Goal: Information Seeking & Learning: Learn about a topic

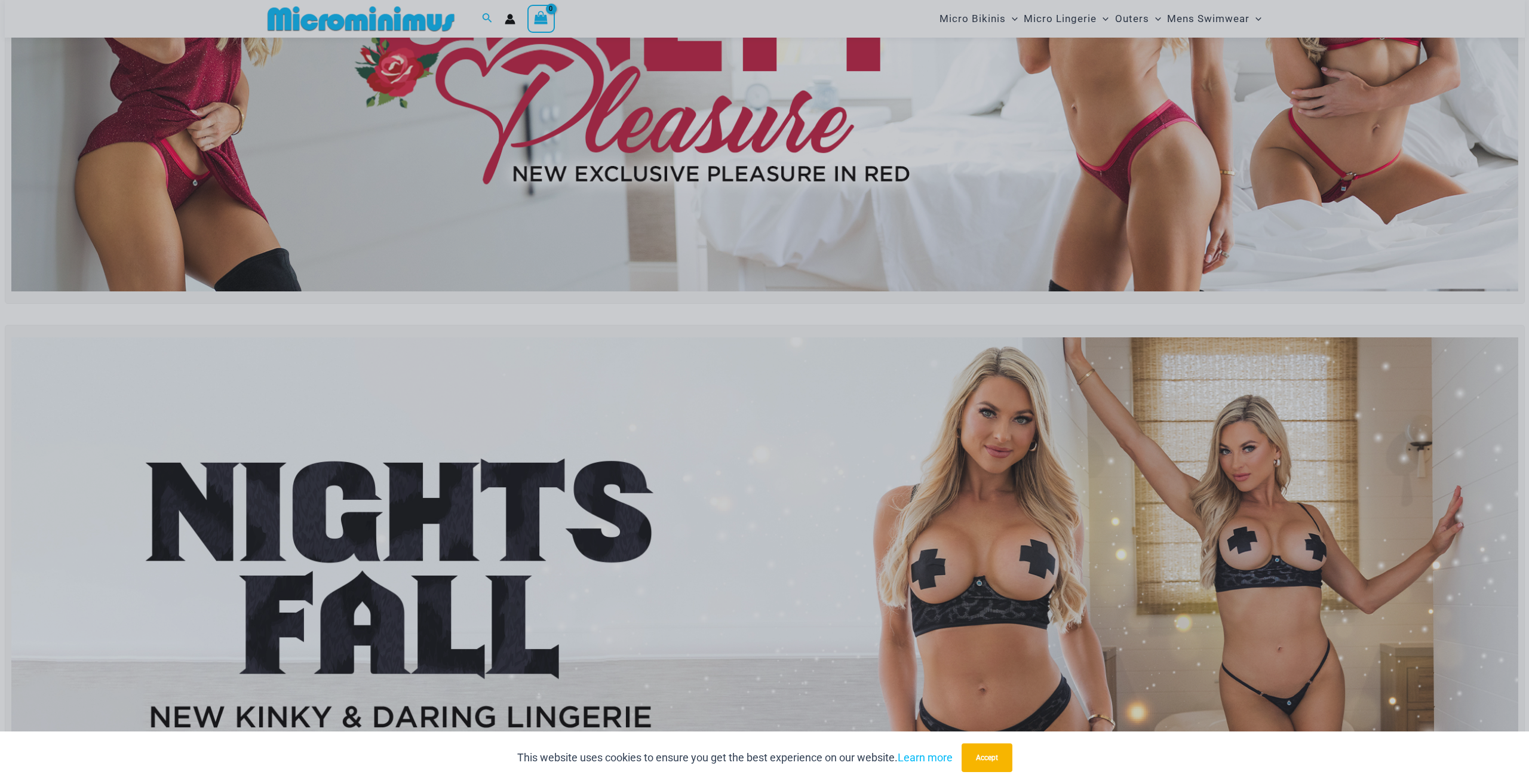
scroll to position [288, 0]
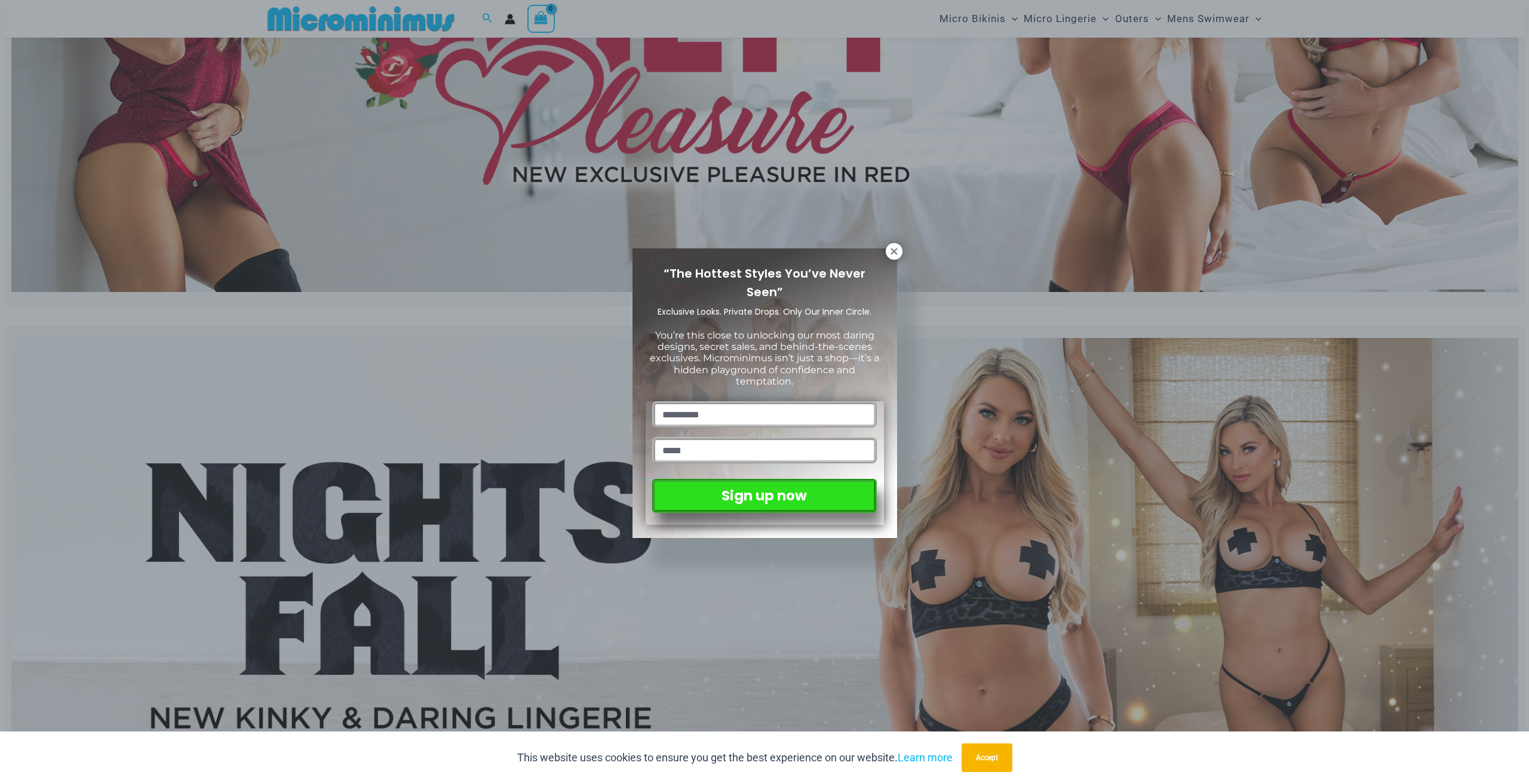
drag, startPoint x: 538, startPoint y: 372, endPoint x: 895, endPoint y: 260, distance: 374.2
click at [895, 260] on div "“The Hottest Styles You’ve Never Seen” Exclusive Looks. Private Drops. Only Our…" at bounding box center [764, 393] width 264 height 290
click at [893, 255] on icon at bounding box center [894, 251] width 11 height 11
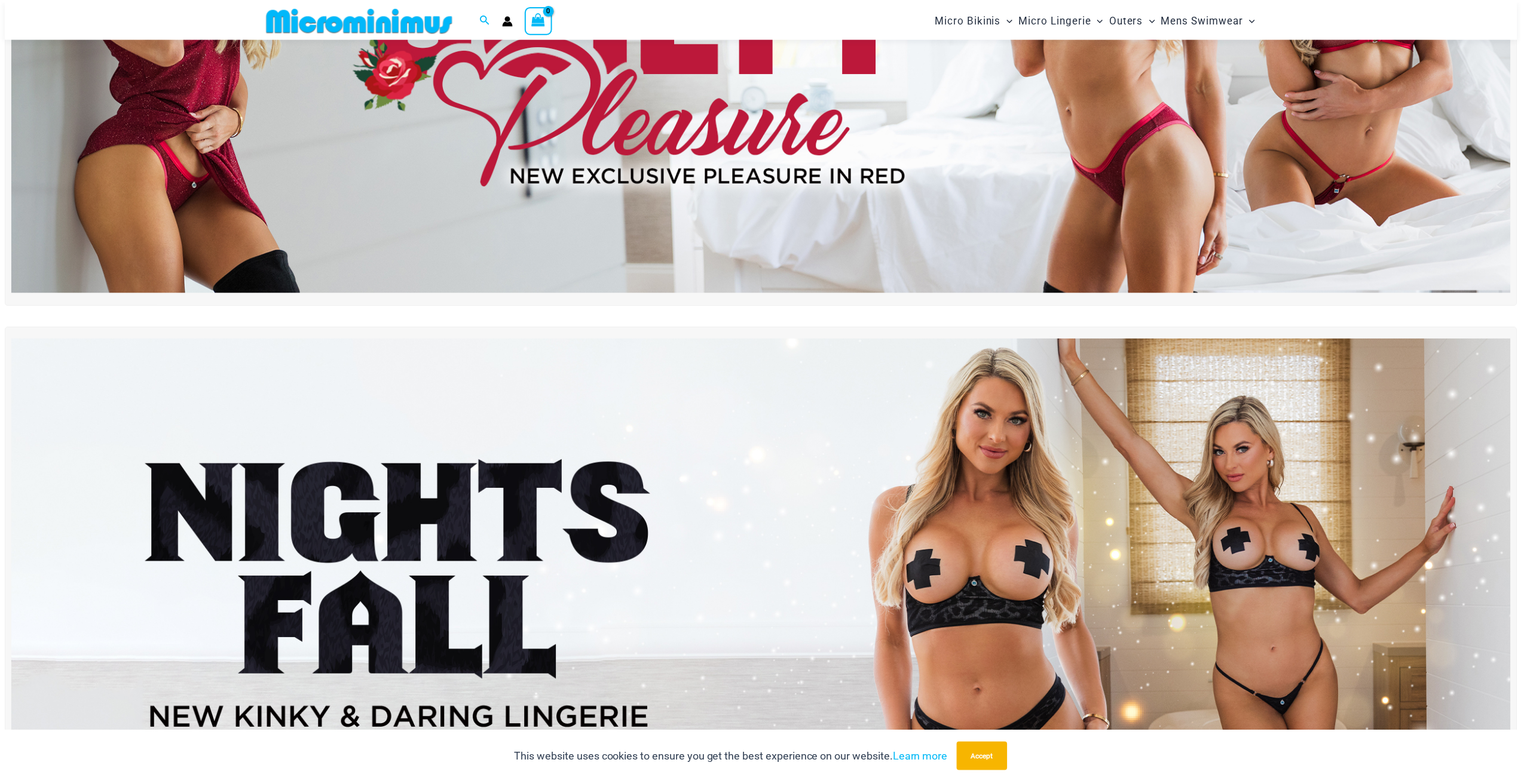
scroll to position [49, 0]
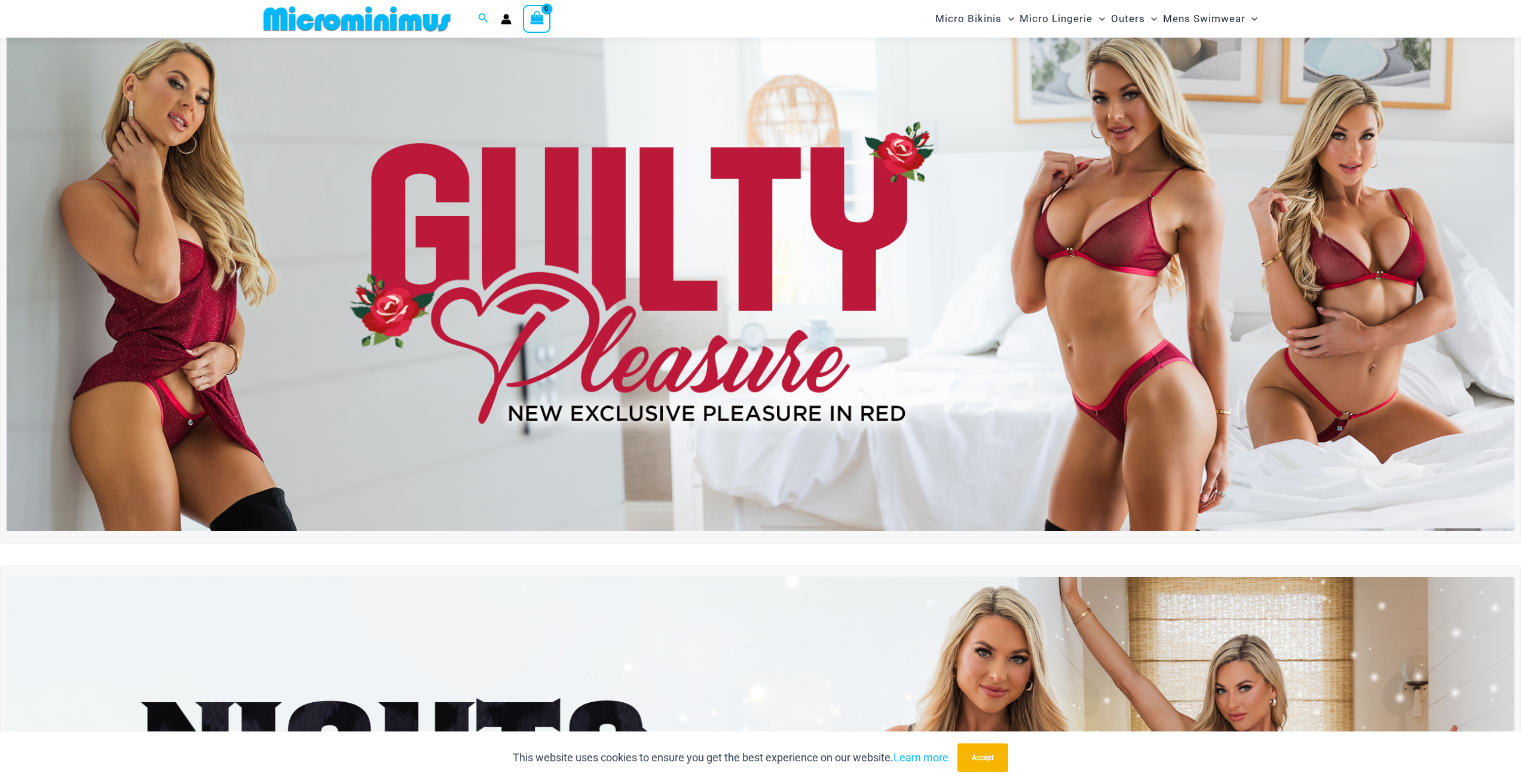
drag, startPoint x: 769, startPoint y: 450, endPoint x: 652, endPoint y: 621, distance: 207.2
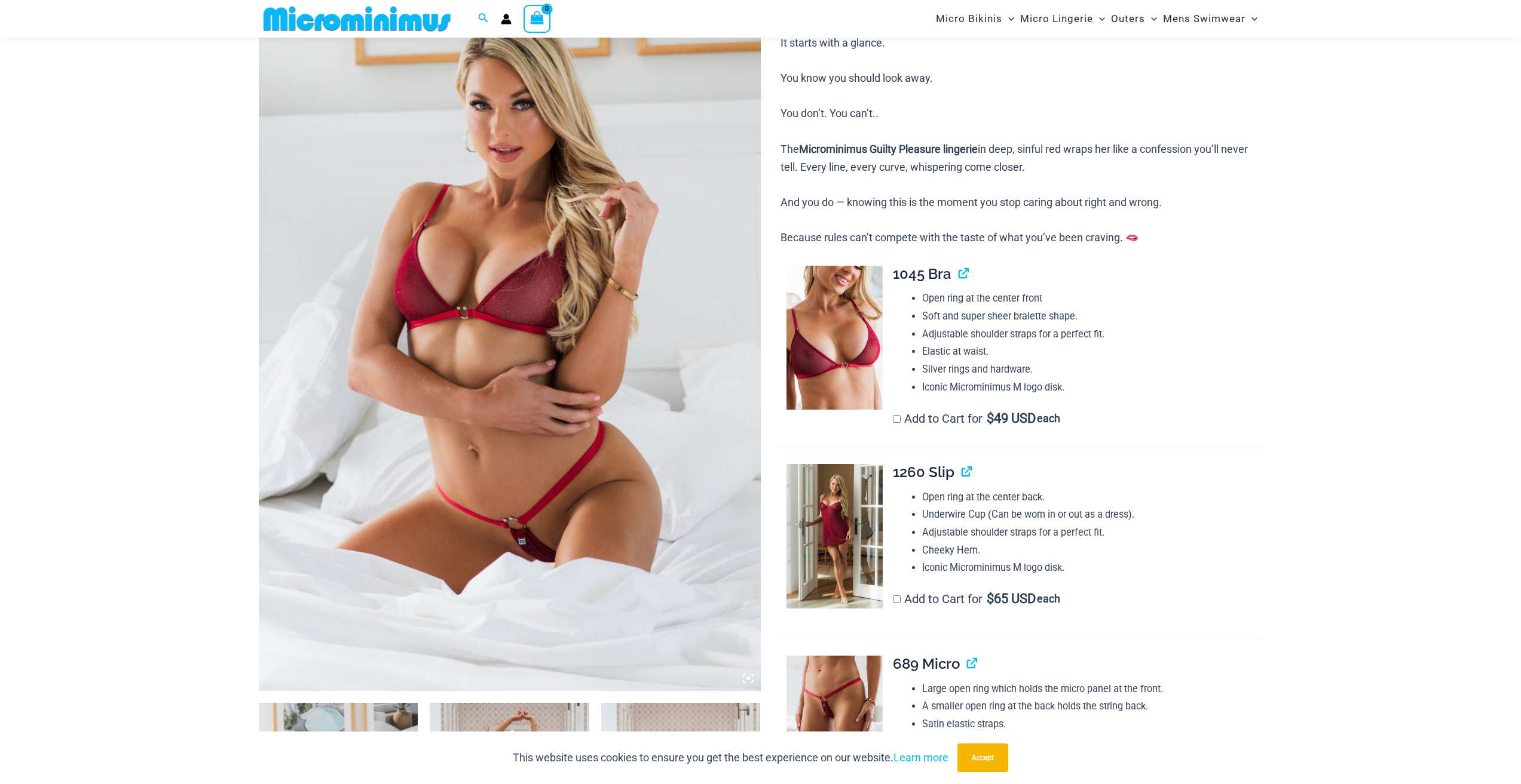
scroll to position [288, 0]
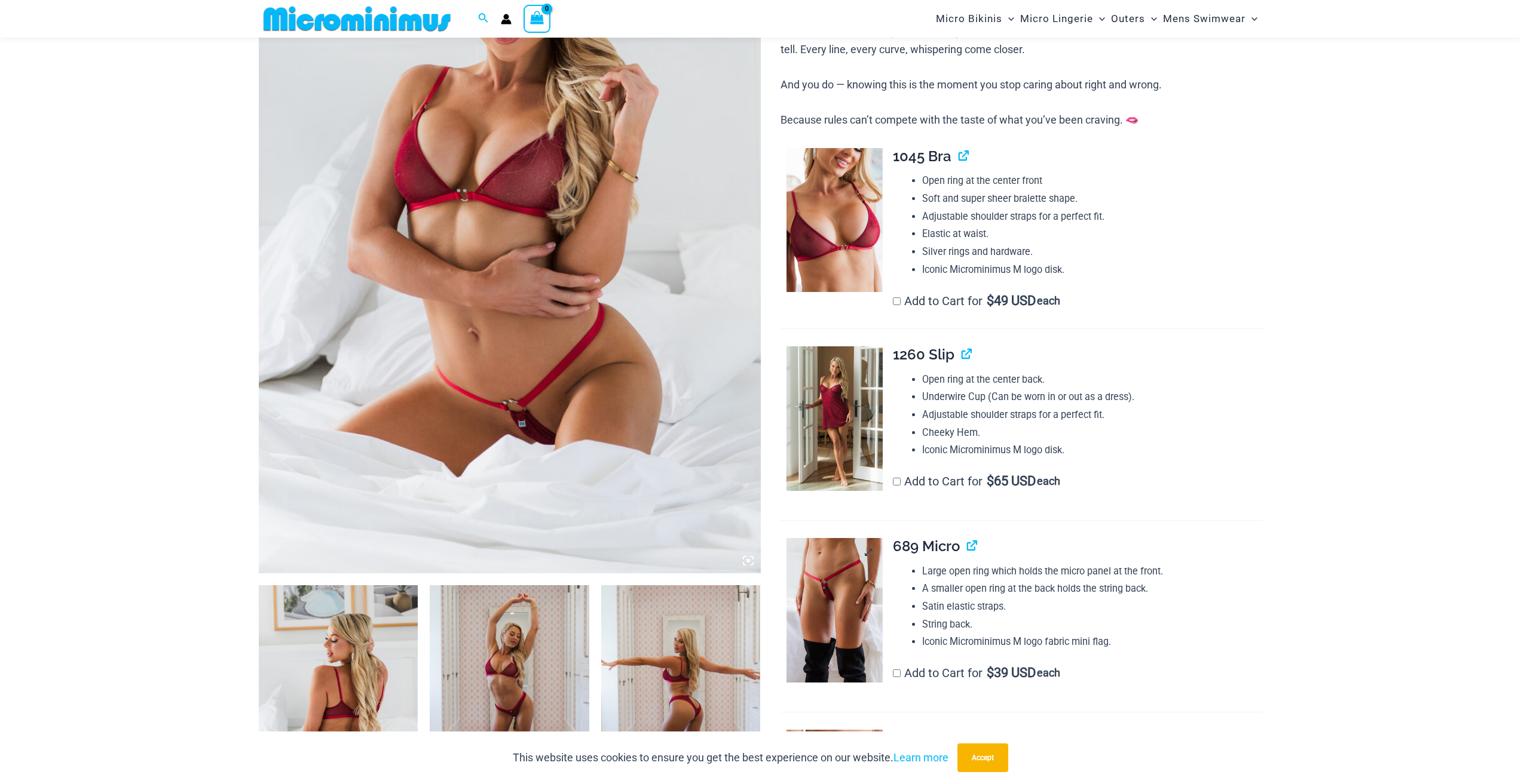
click at [792, 629] on img at bounding box center [835, 610] width 96 height 144
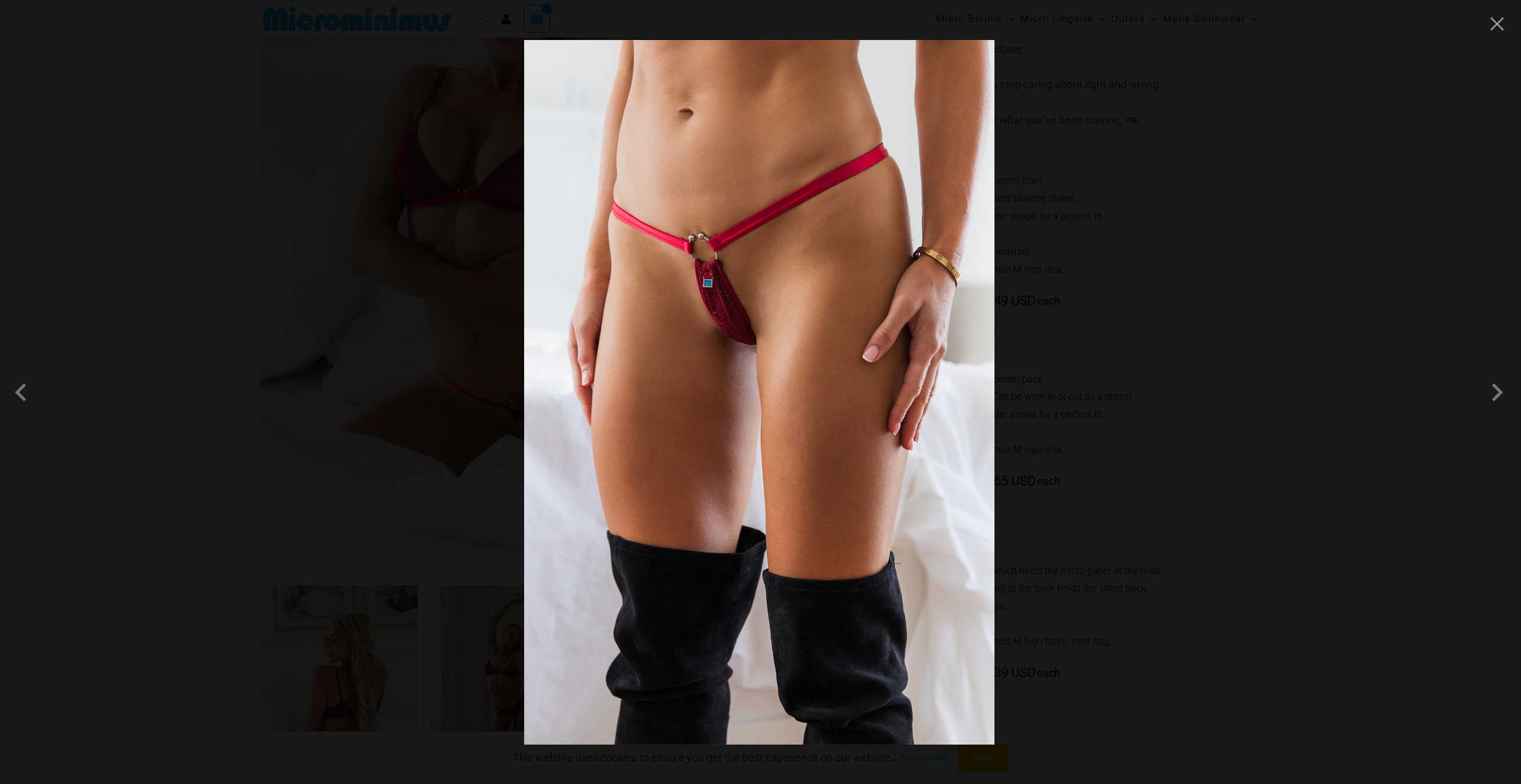
click at [730, 319] on img at bounding box center [760, 392] width 471 height 705
drag, startPoint x: 730, startPoint y: 319, endPoint x: 379, endPoint y: 283, distance: 352.8
click at [727, 318] on img at bounding box center [760, 392] width 471 height 705
click at [376, 282] on div at bounding box center [760, 392] width 1521 height 784
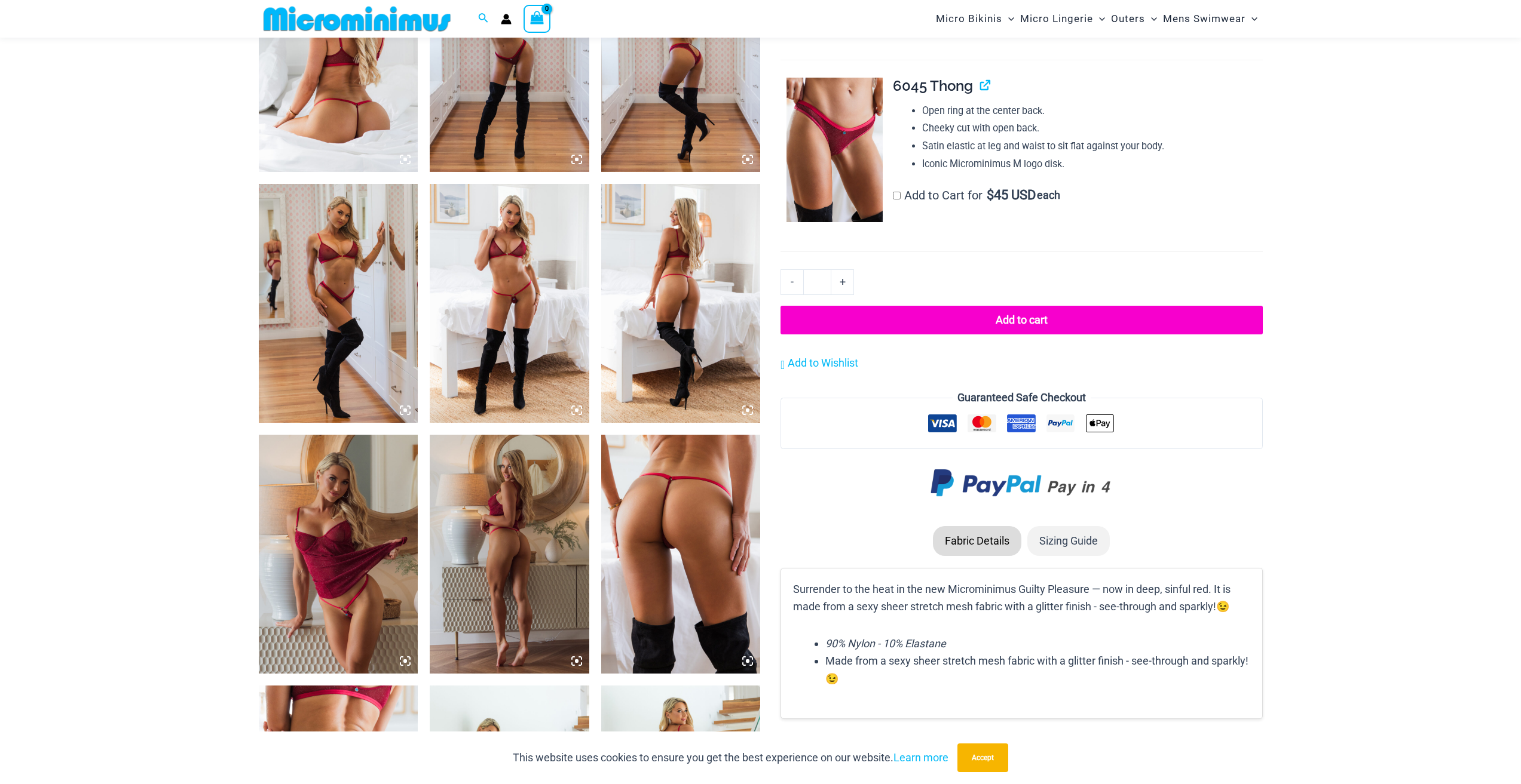
scroll to position [1124, 0]
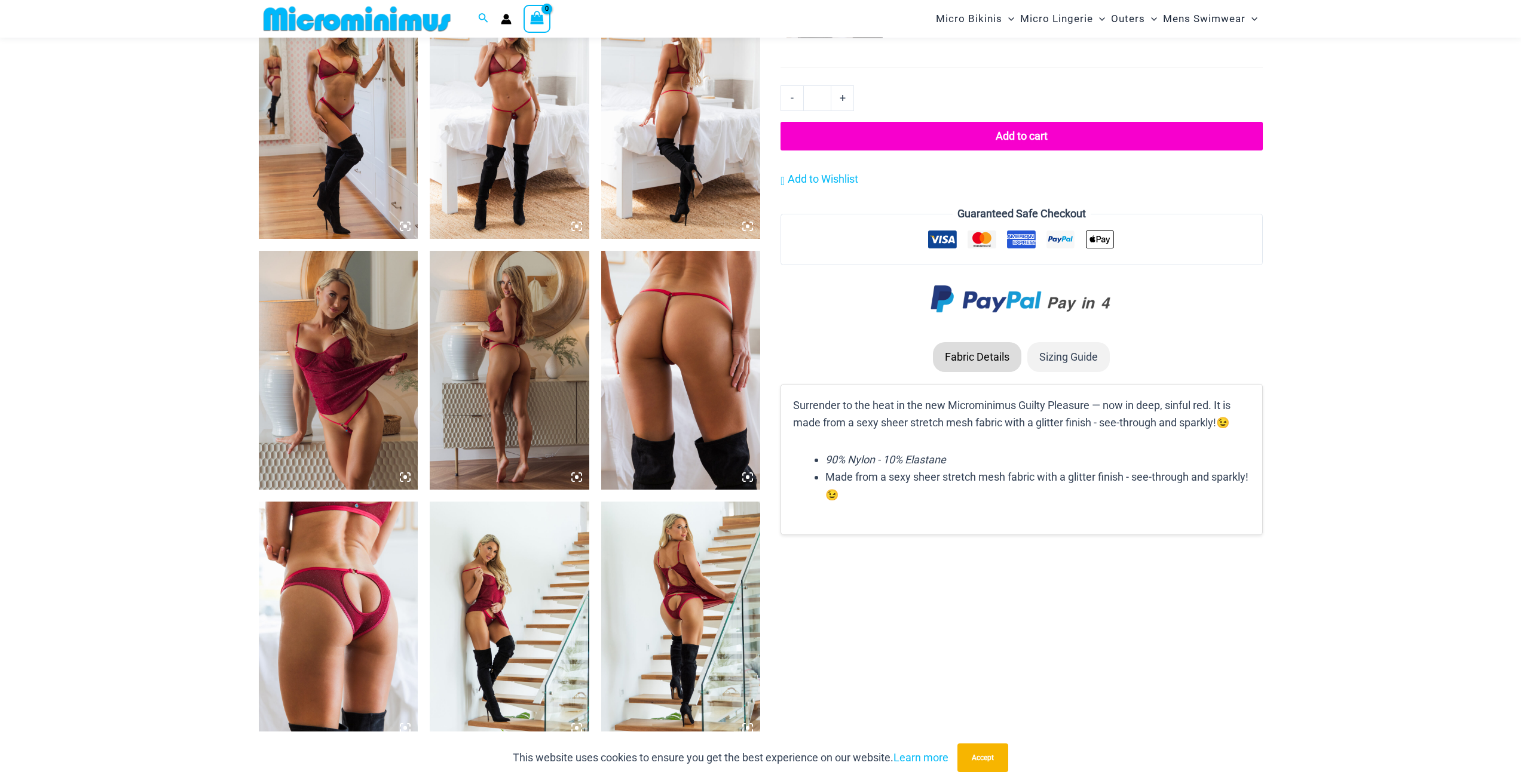
click at [699, 402] on img at bounding box center [681, 370] width 160 height 239
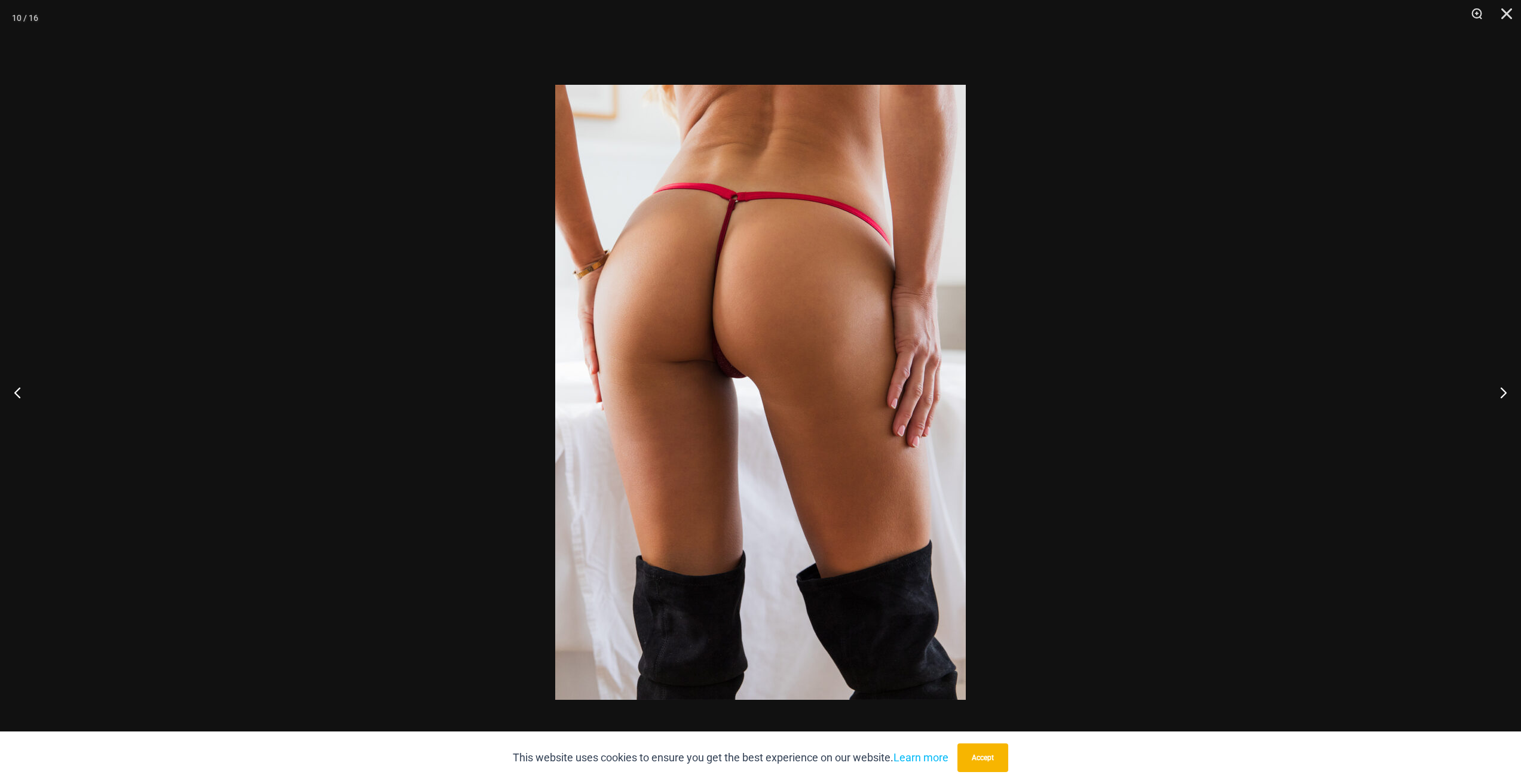
click at [713, 377] on img at bounding box center [760, 392] width 410 height 615
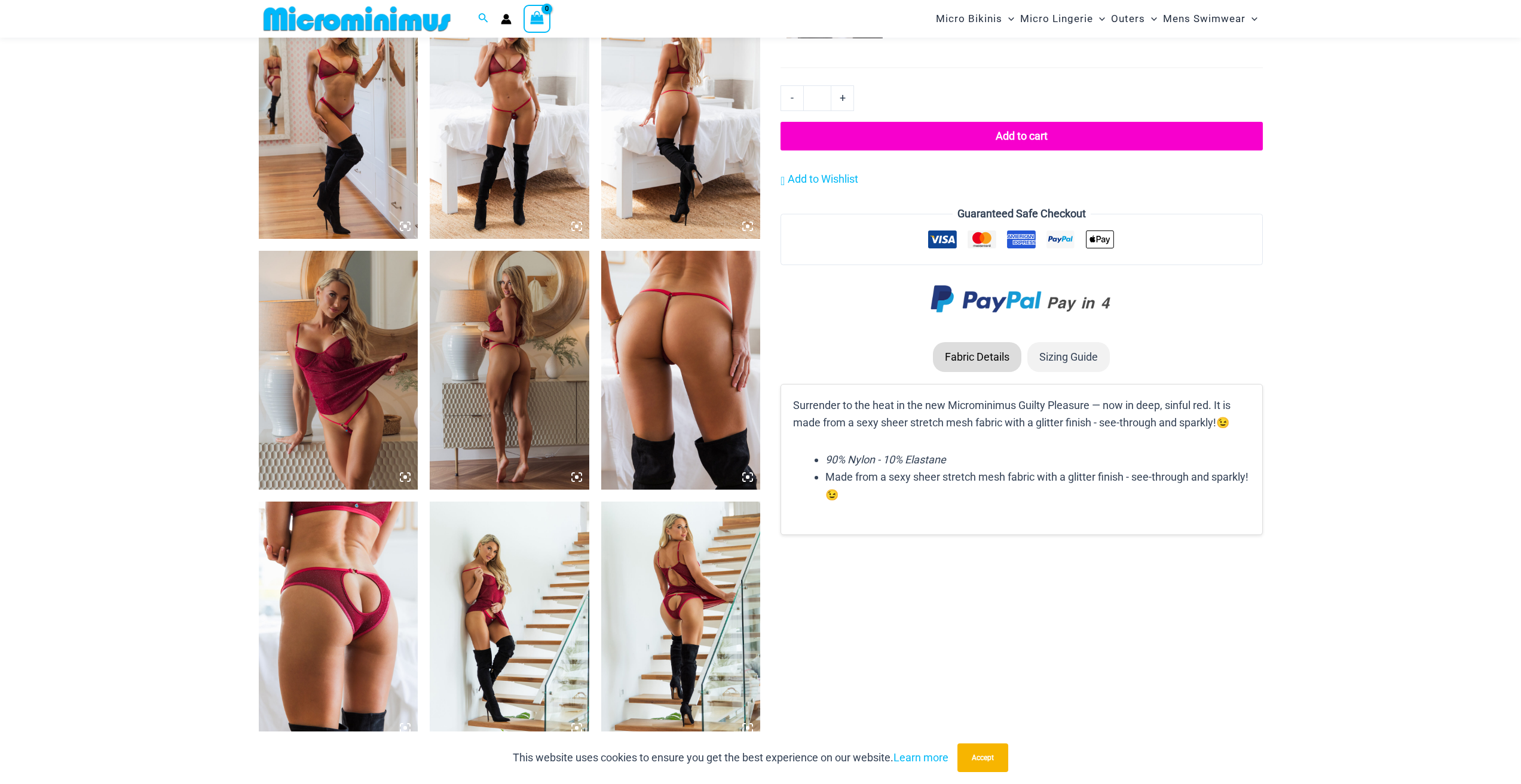
click at [706, 376] on img at bounding box center [681, 370] width 160 height 239
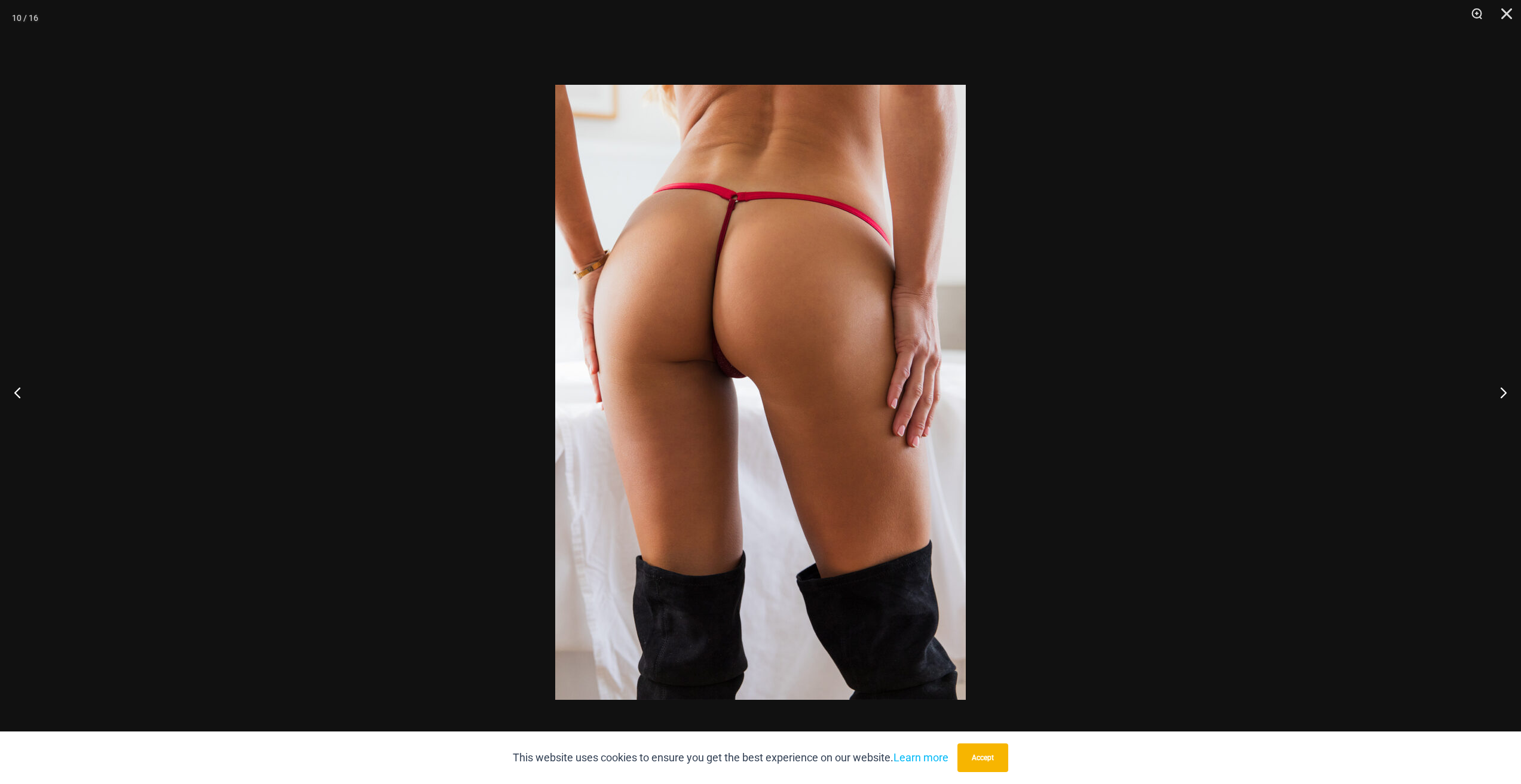
click at [307, 330] on div at bounding box center [760, 392] width 1521 height 784
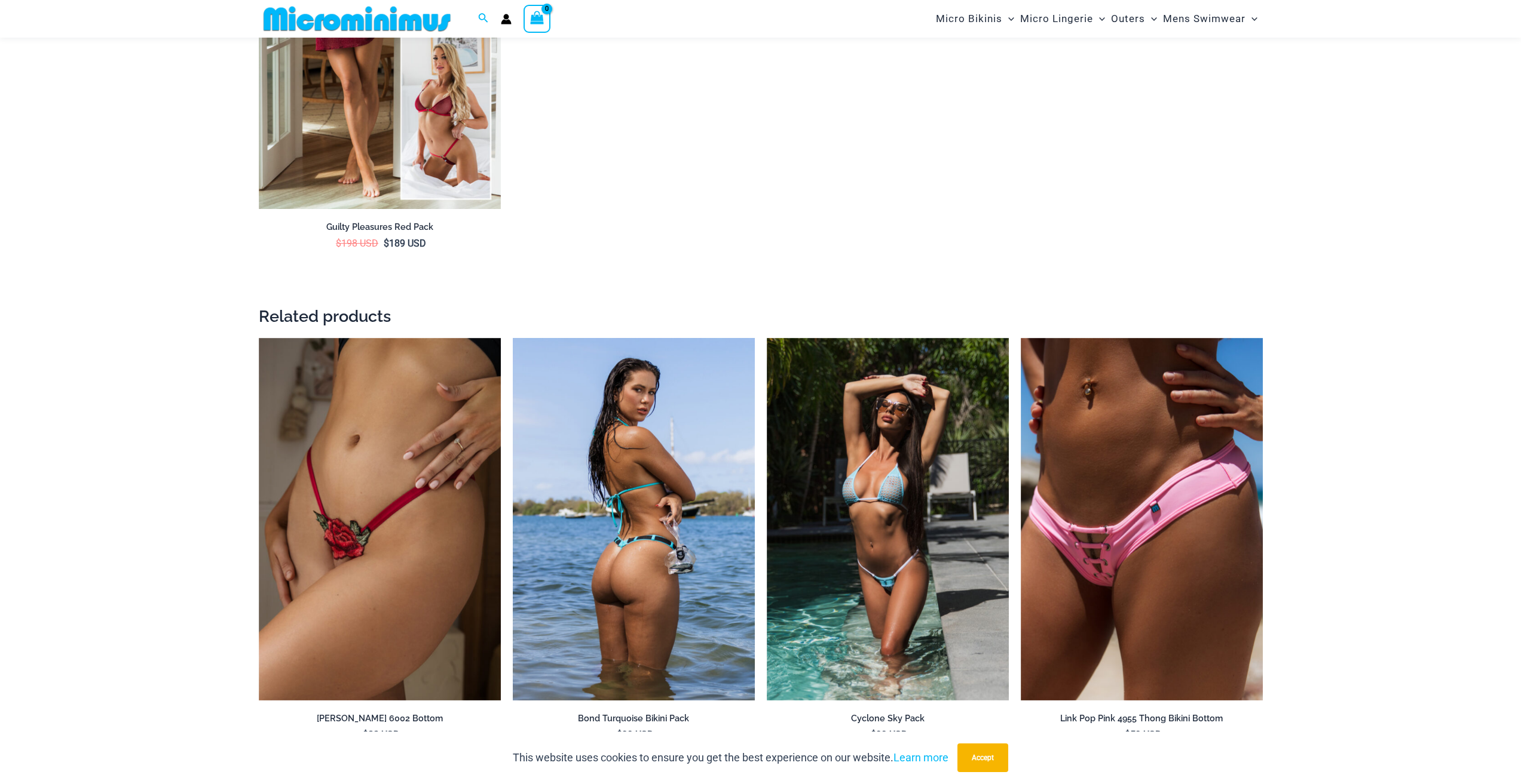
scroll to position [2378, 0]
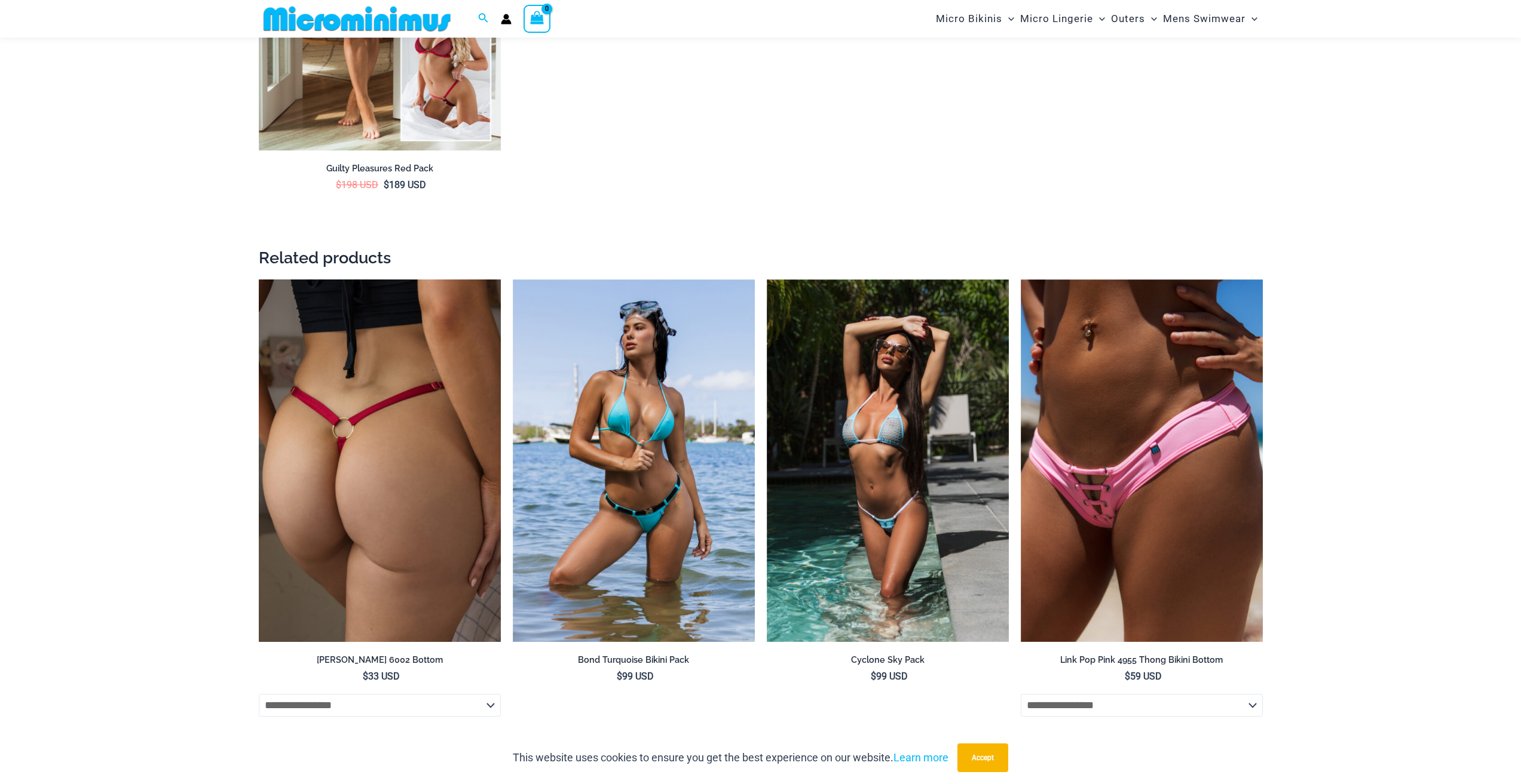
click at [427, 394] on img at bounding box center [379, 461] width 242 height 363
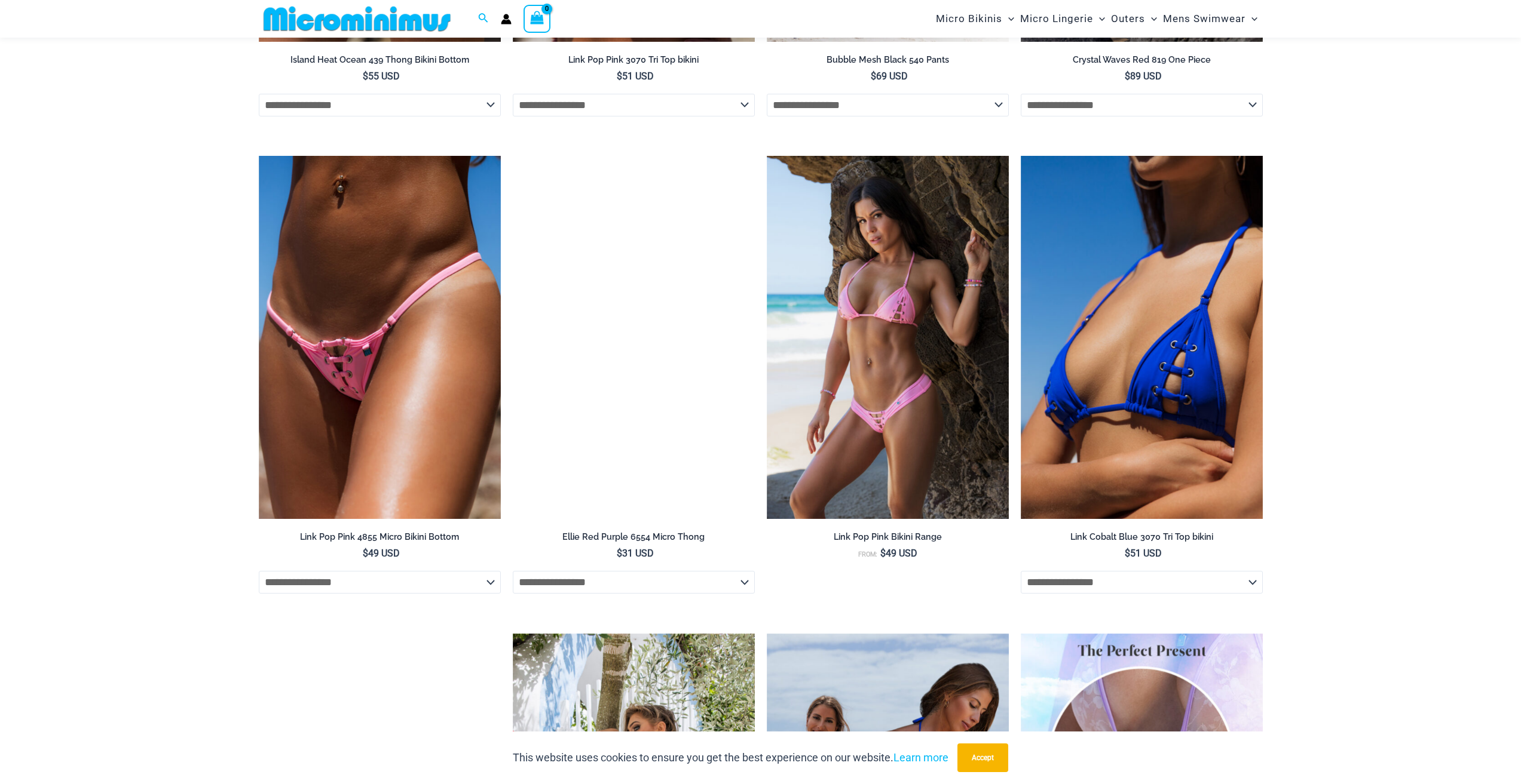
scroll to position [4230, 0]
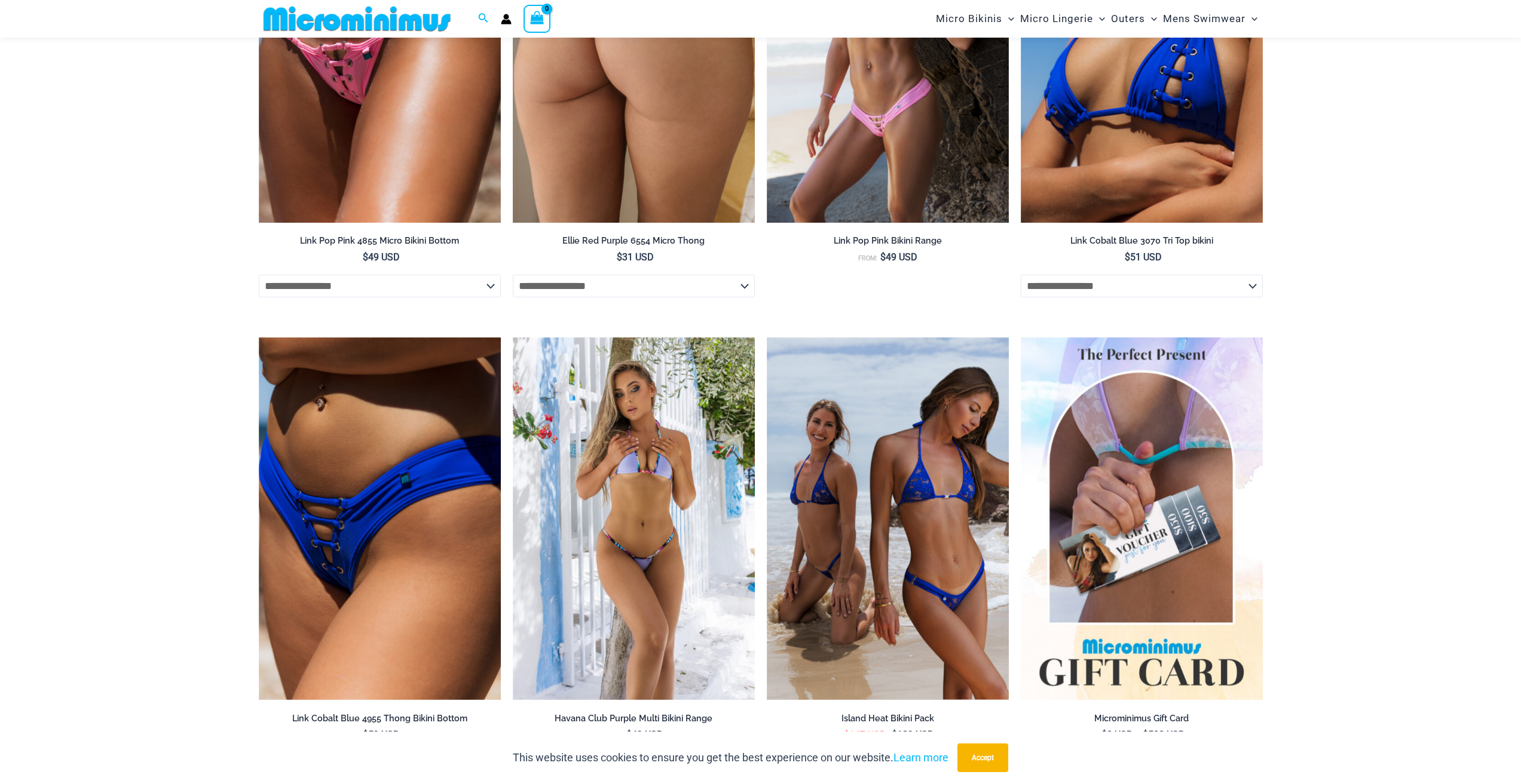
click at [602, 155] on img at bounding box center [633, 41] width 242 height 363
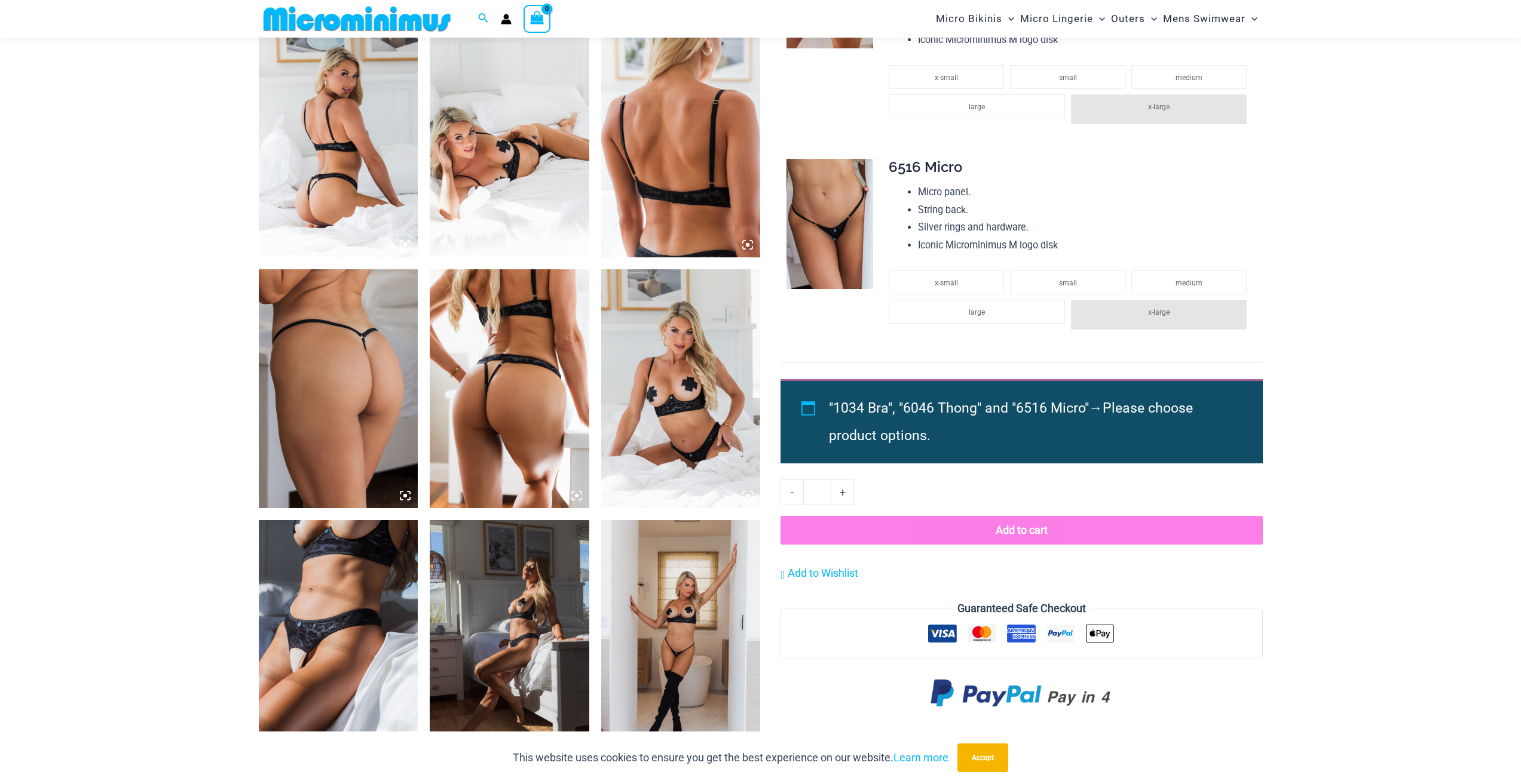
scroll to position [885, 0]
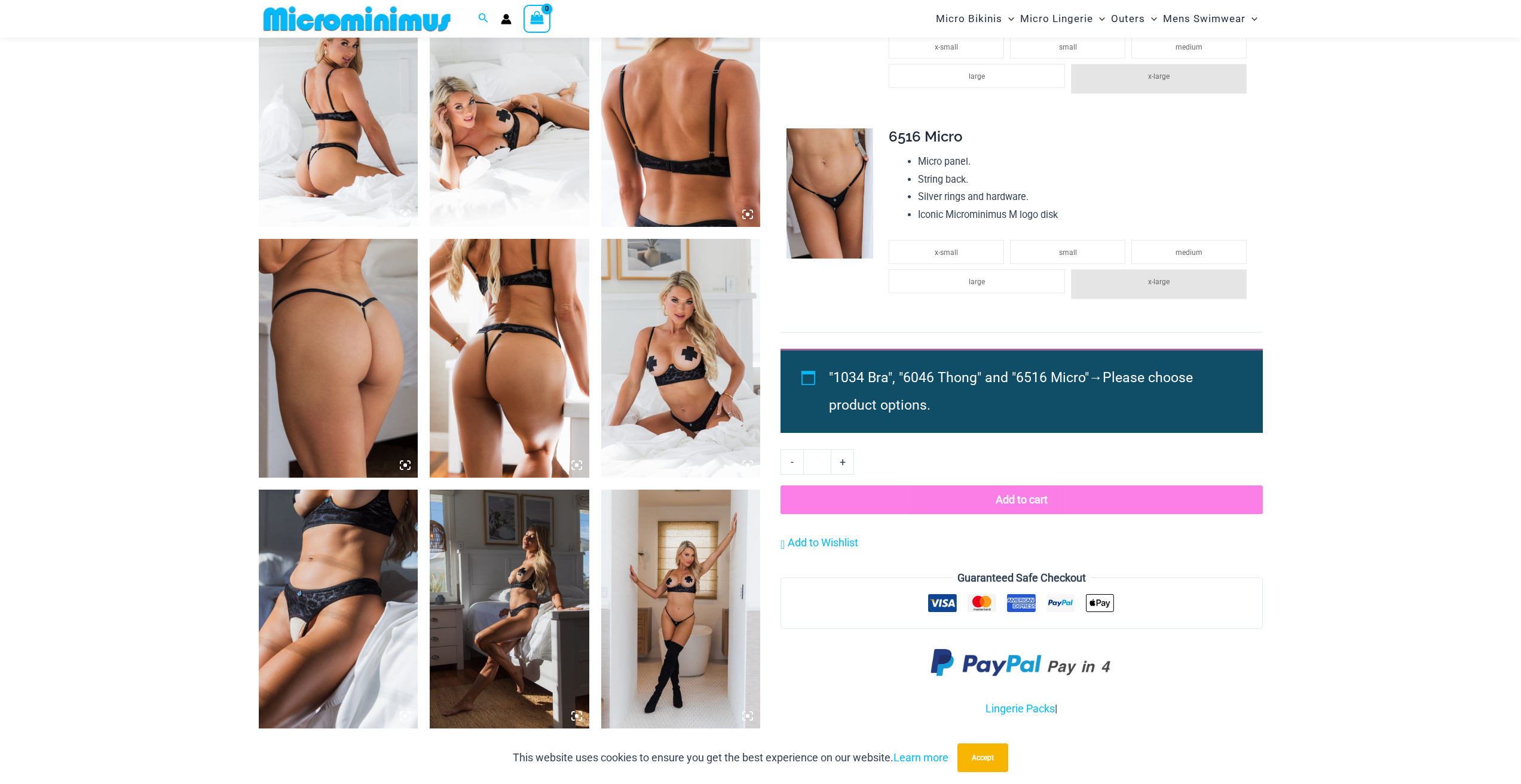
click at [811, 204] on img at bounding box center [830, 193] width 86 height 130
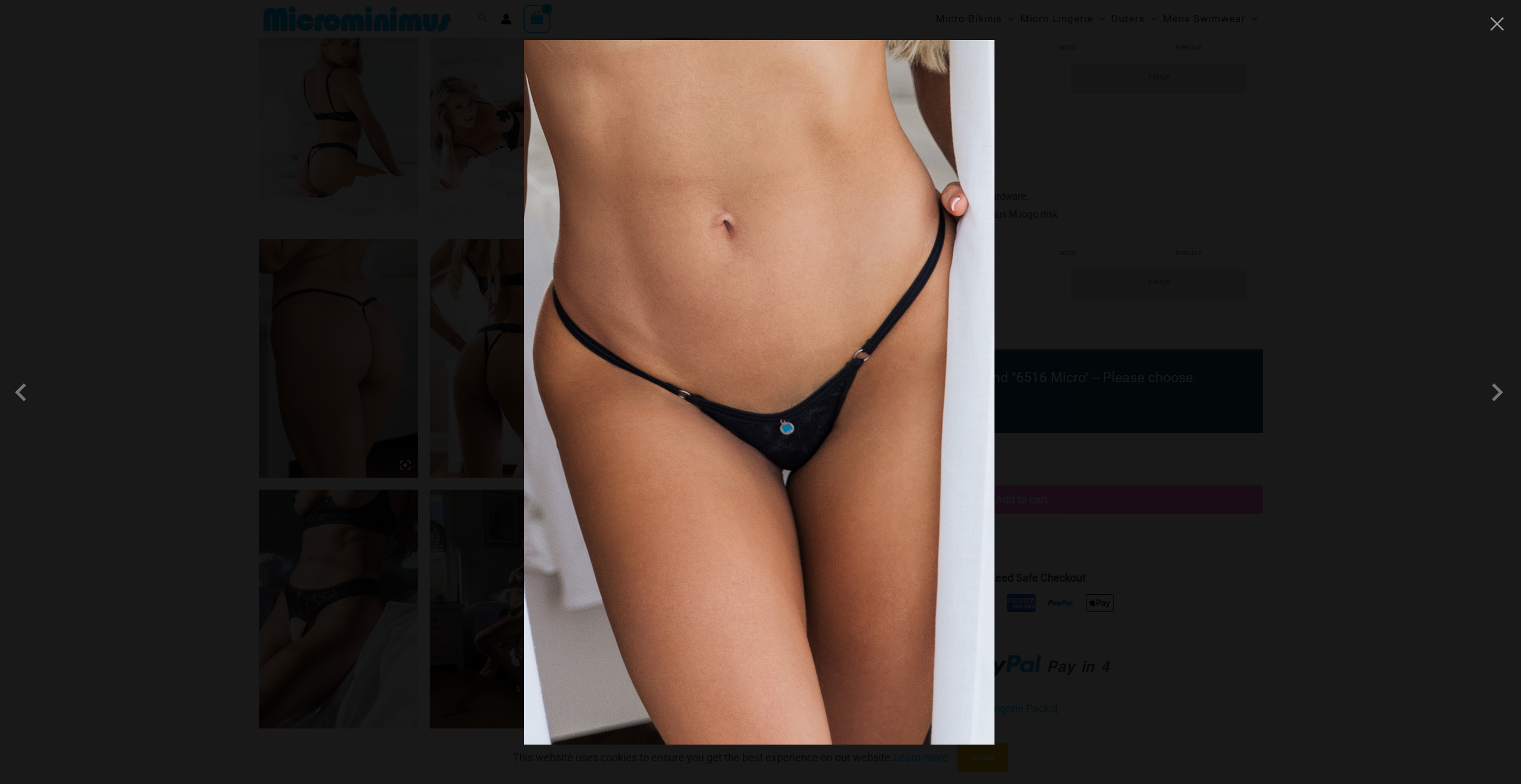
click at [277, 356] on div at bounding box center [760, 392] width 1521 height 784
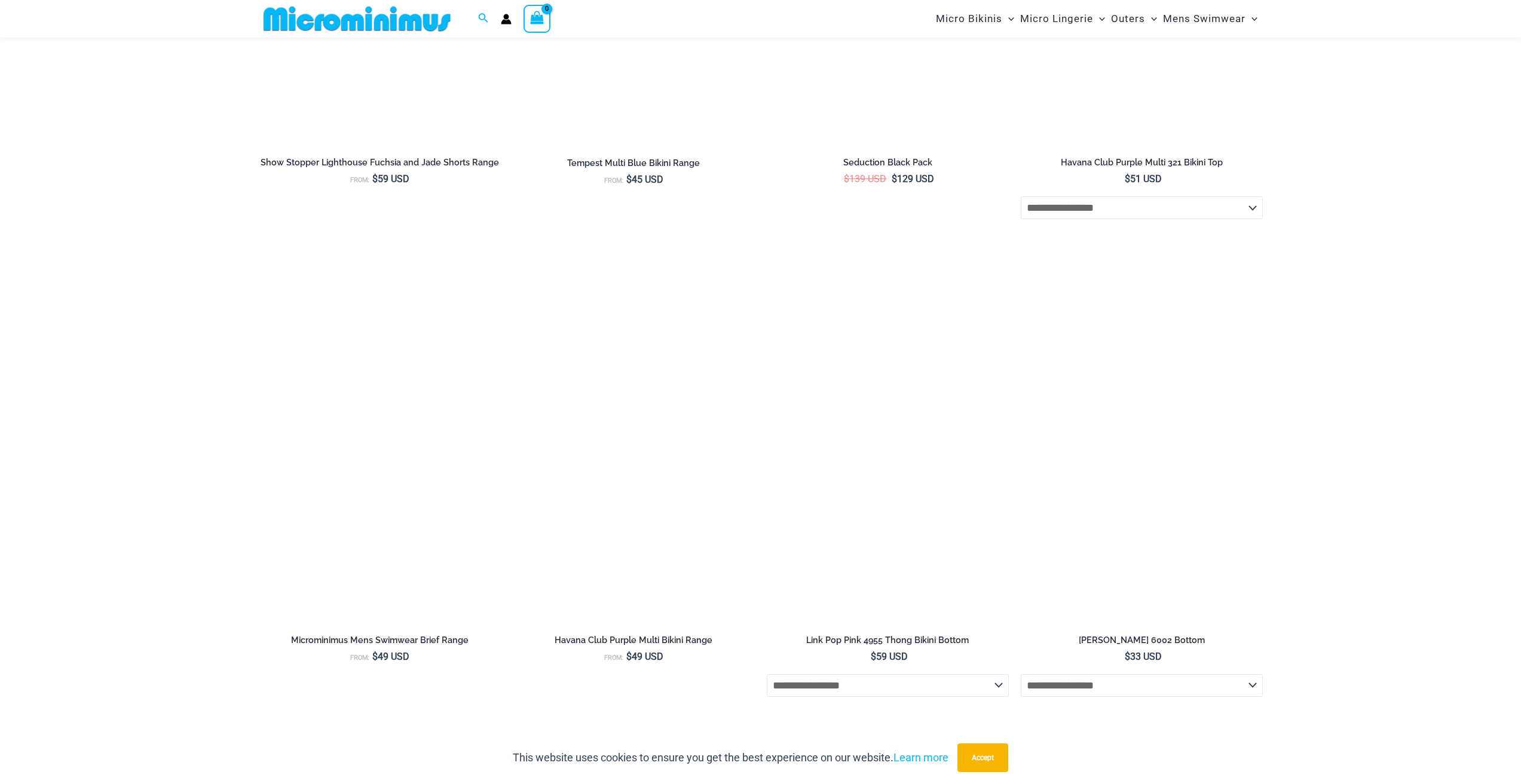
scroll to position [2976, 0]
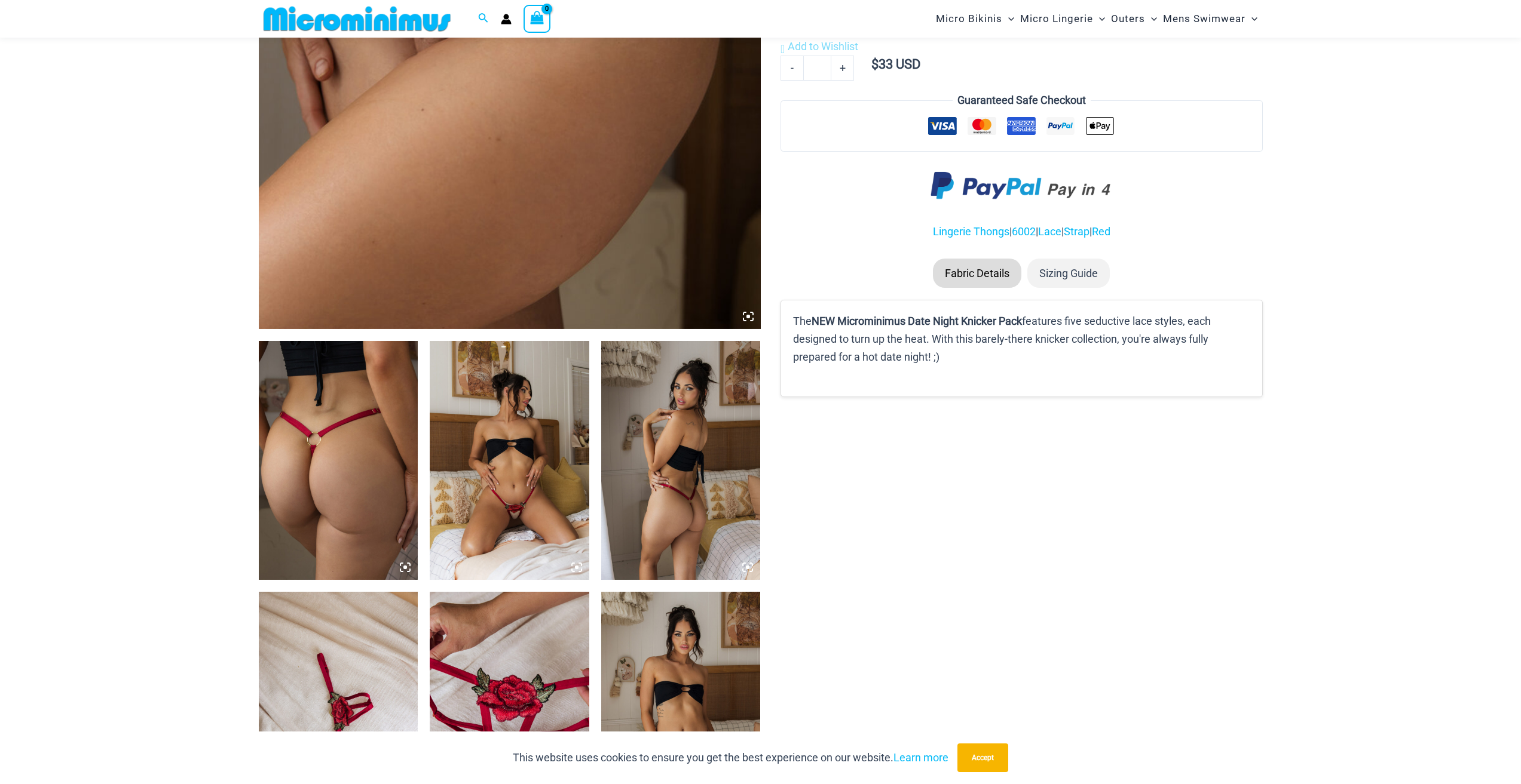
scroll to position [716, 0]
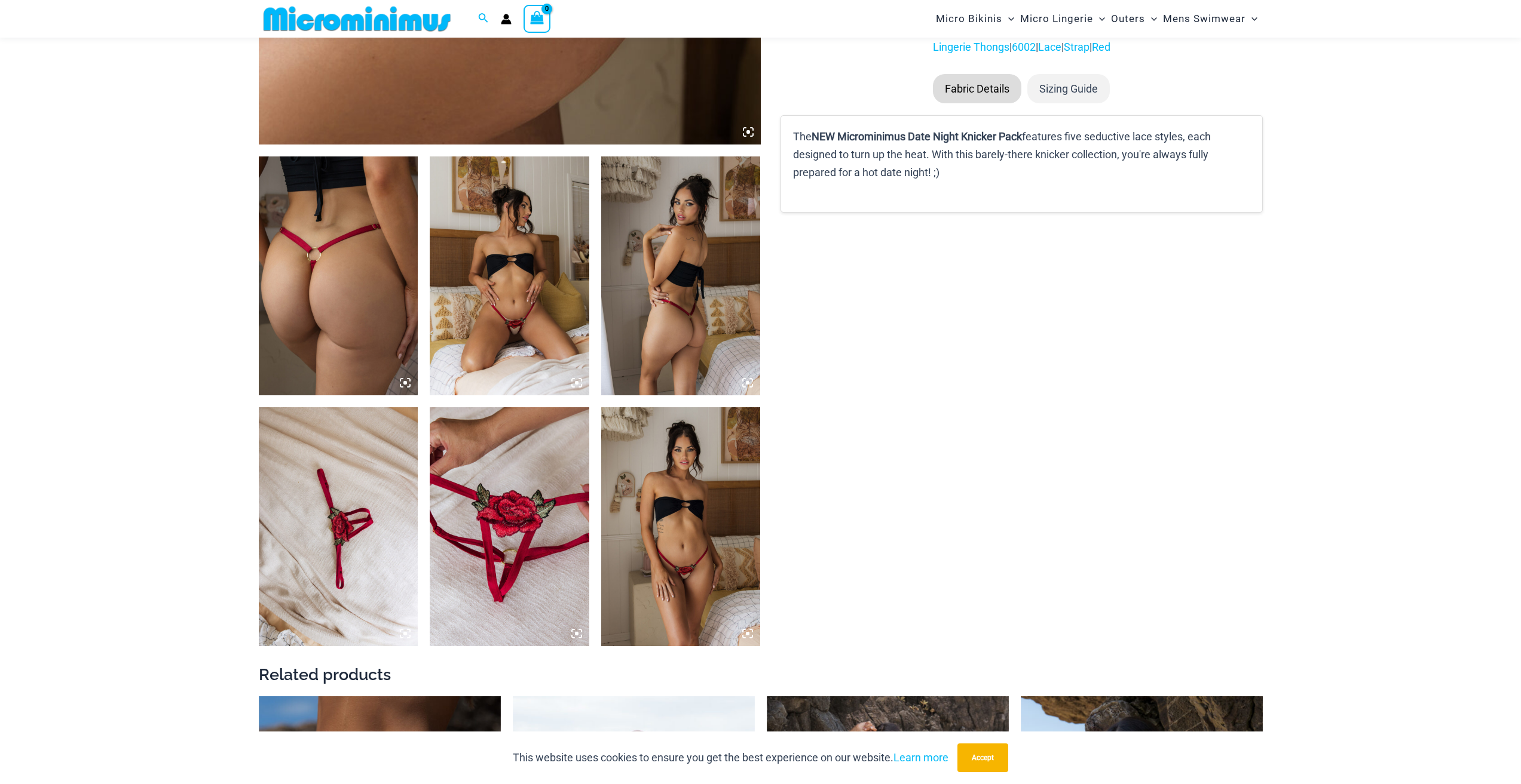
click at [516, 358] on img at bounding box center [510, 276] width 160 height 239
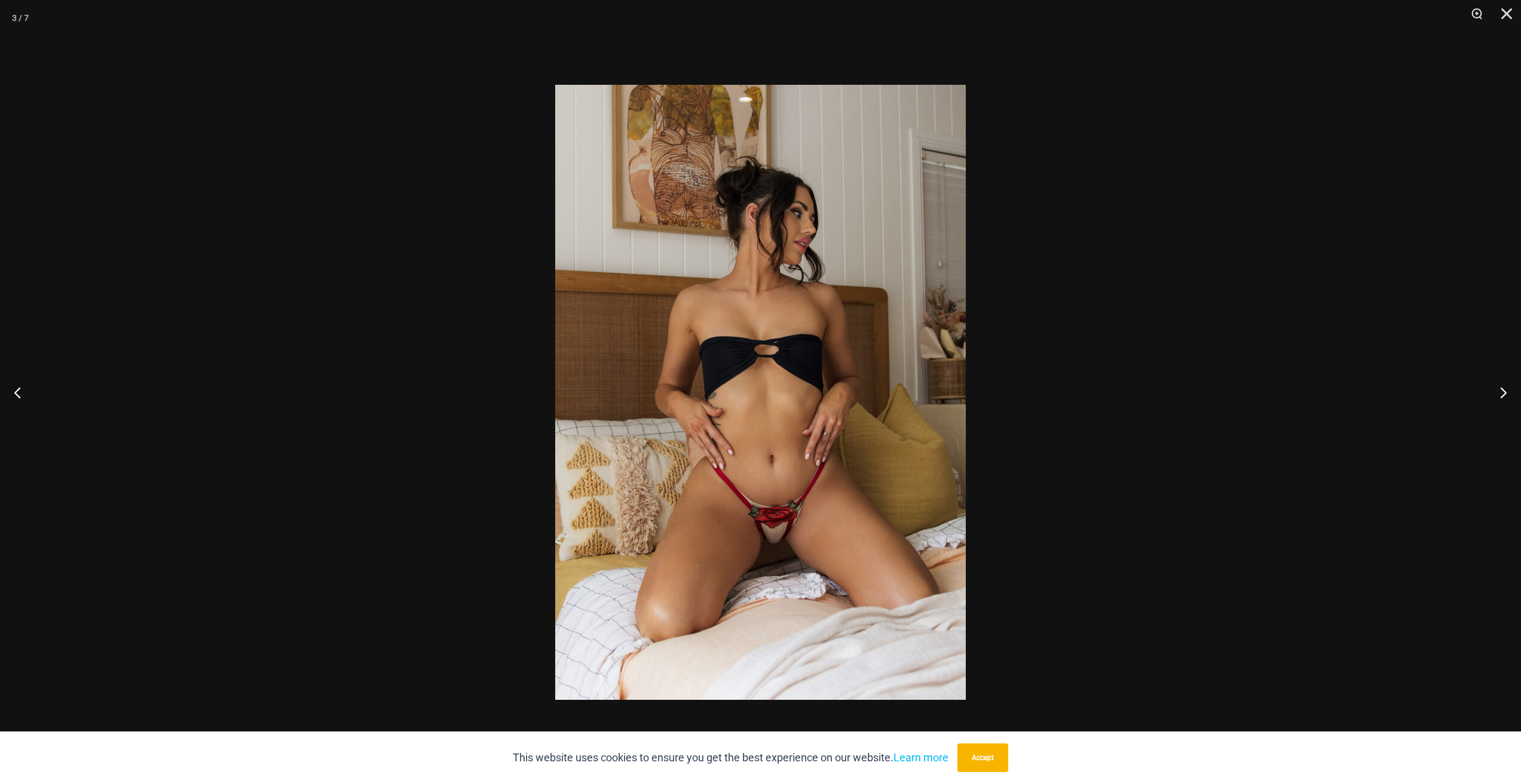
click at [800, 531] on img at bounding box center [760, 392] width 410 height 615
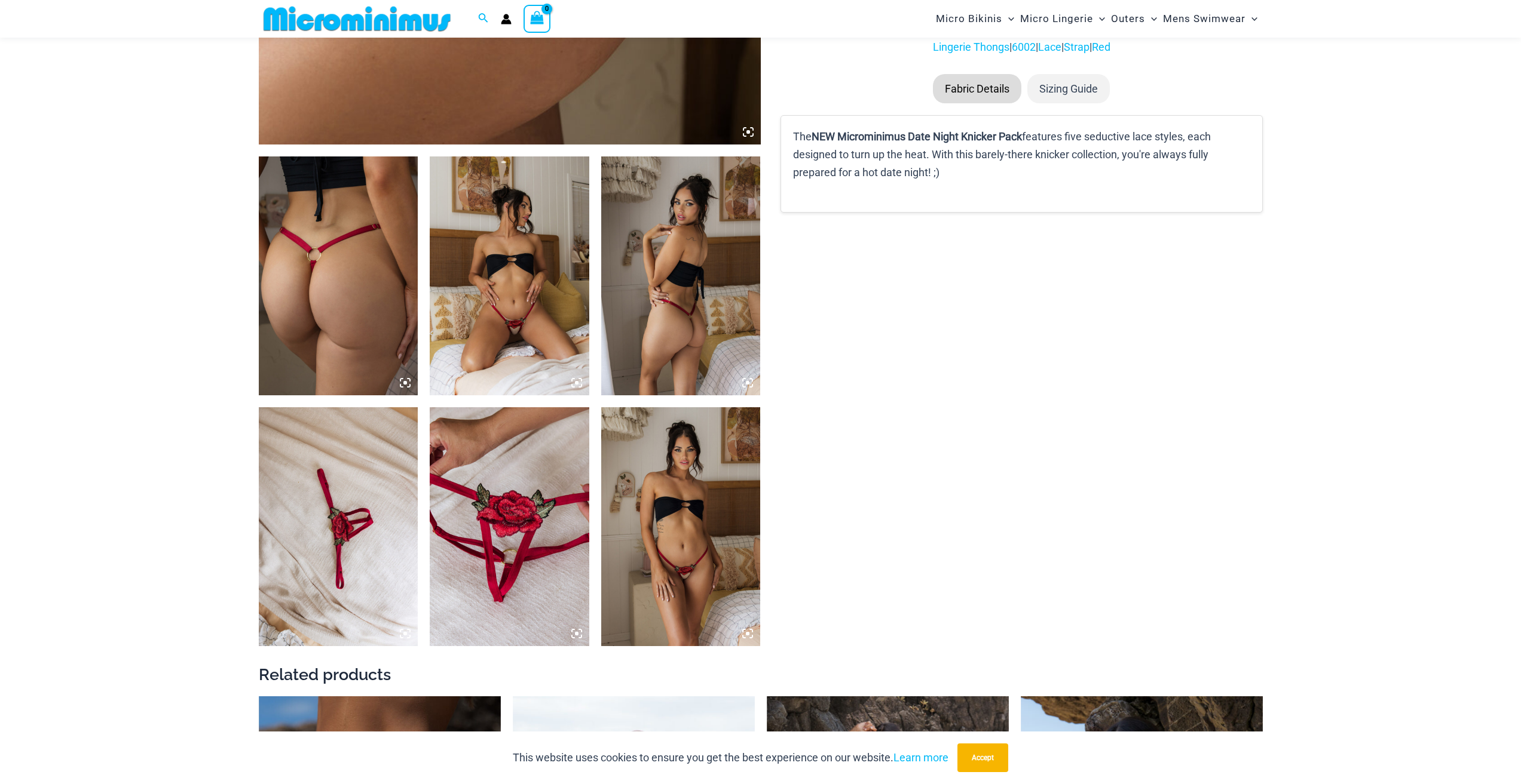
click at [532, 278] on img at bounding box center [510, 276] width 160 height 239
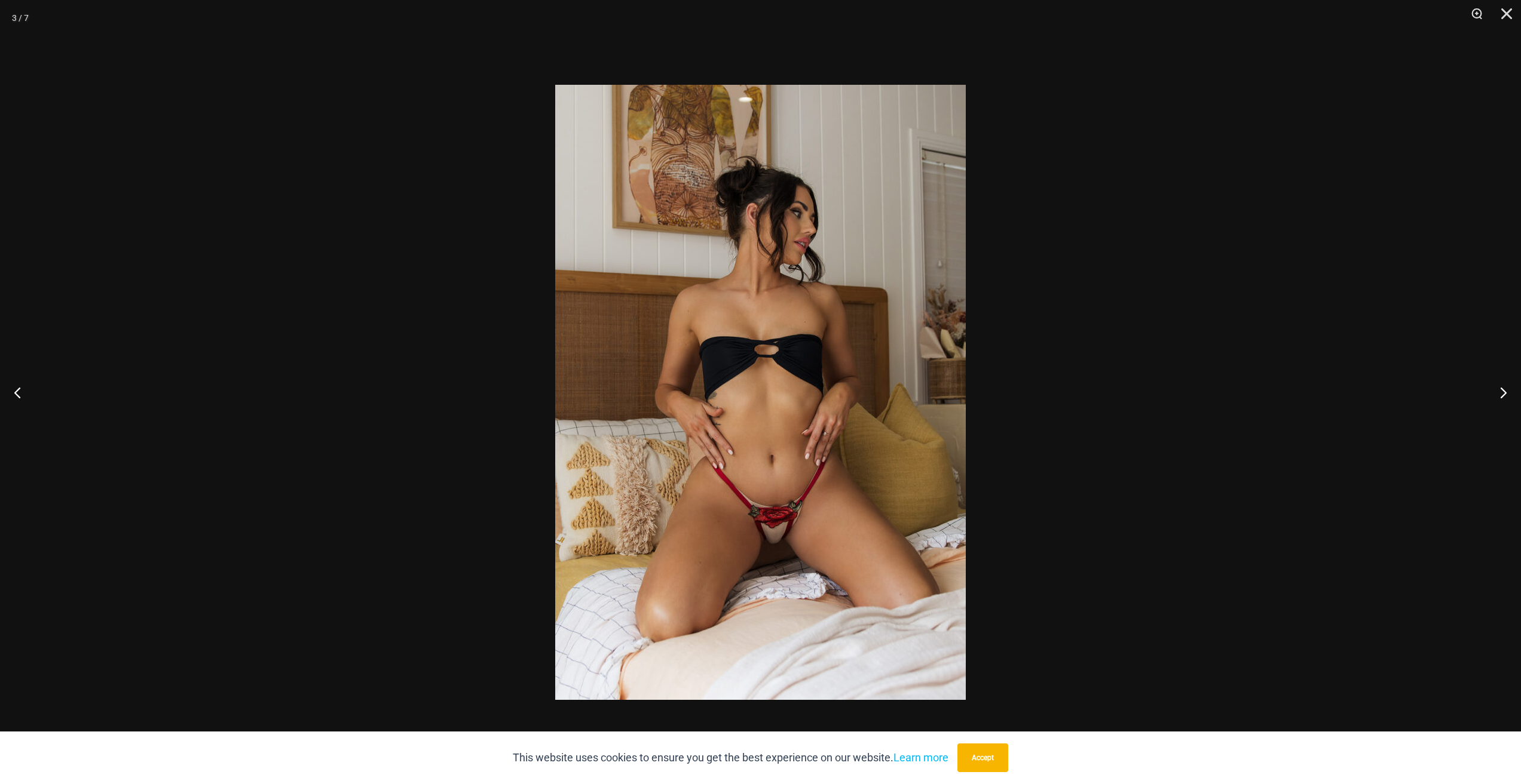
click at [1219, 253] on div at bounding box center [760, 392] width 1521 height 784
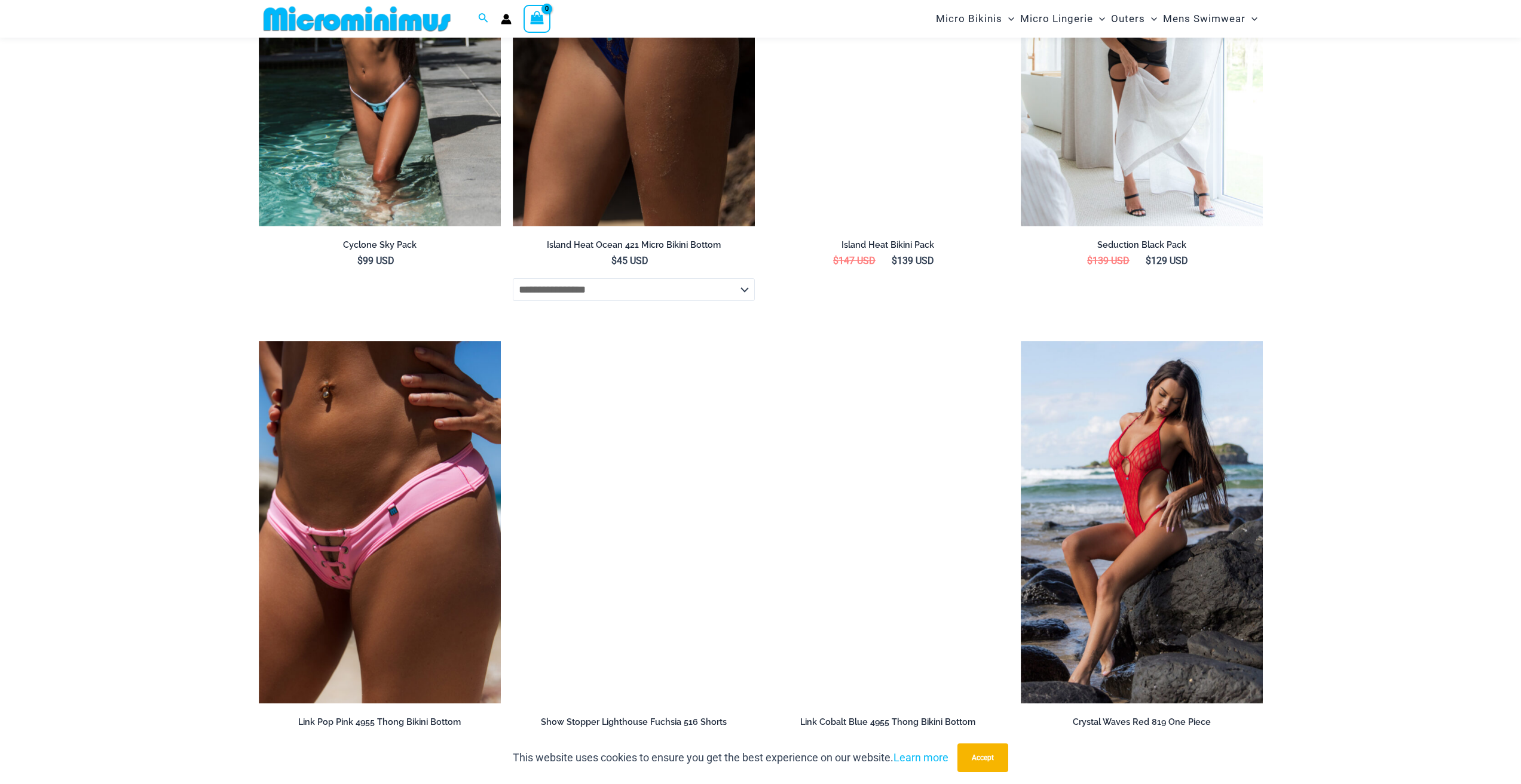
scroll to position [2091, 0]
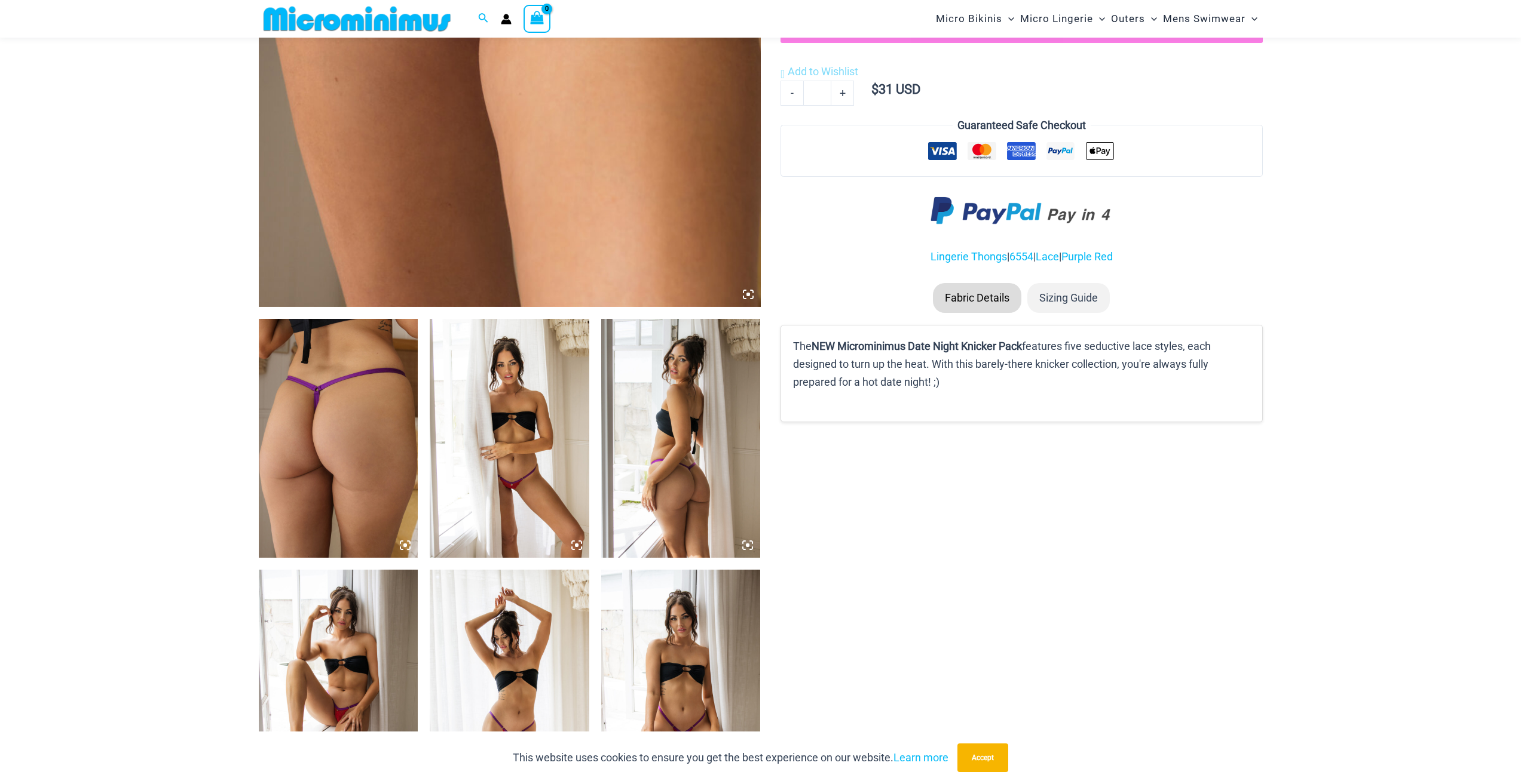
scroll to position [706, 0]
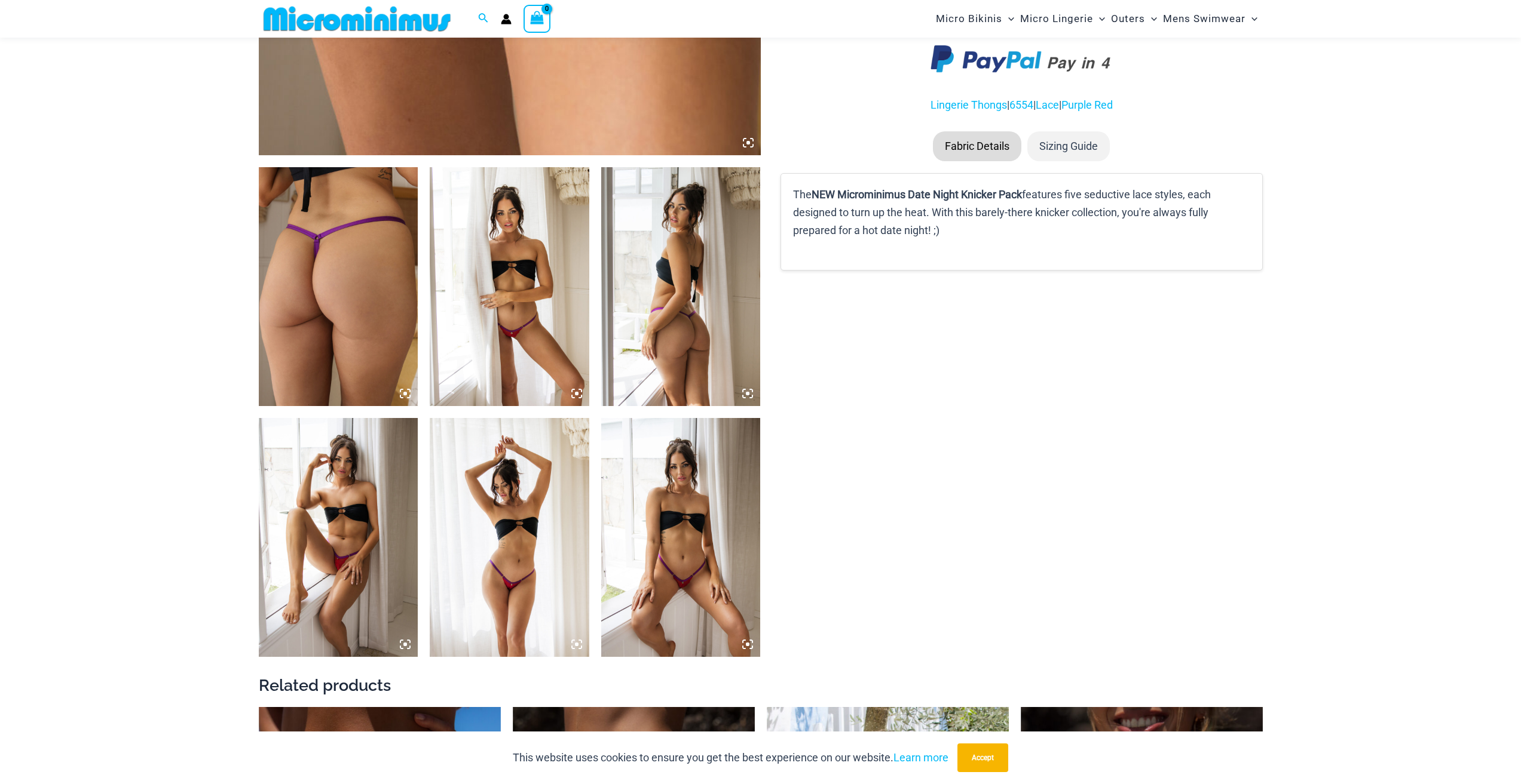
click at [511, 322] on img at bounding box center [510, 286] width 160 height 239
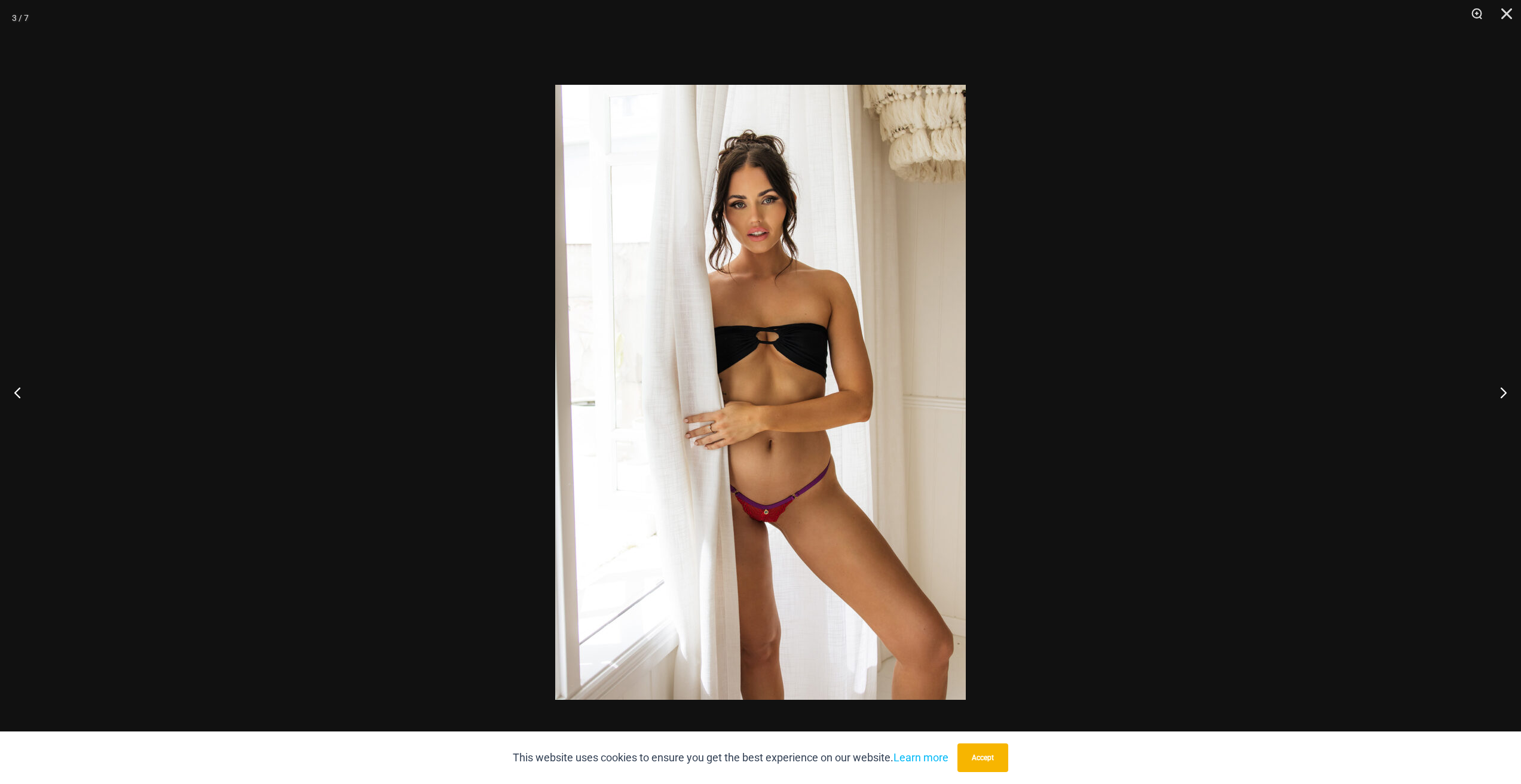
click at [402, 351] on div at bounding box center [760, 392] width 1521 height 784
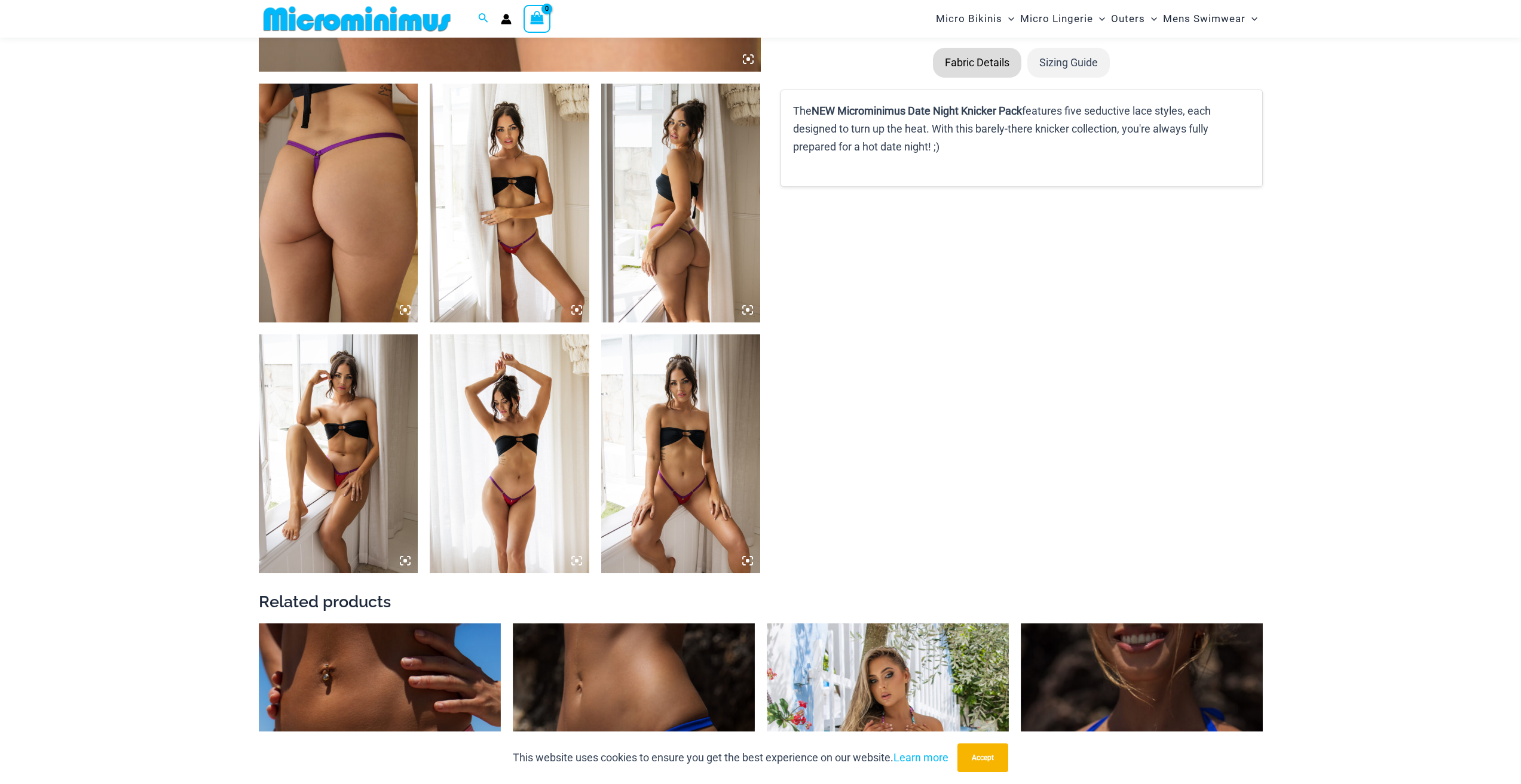
scroll to position [885, 0]
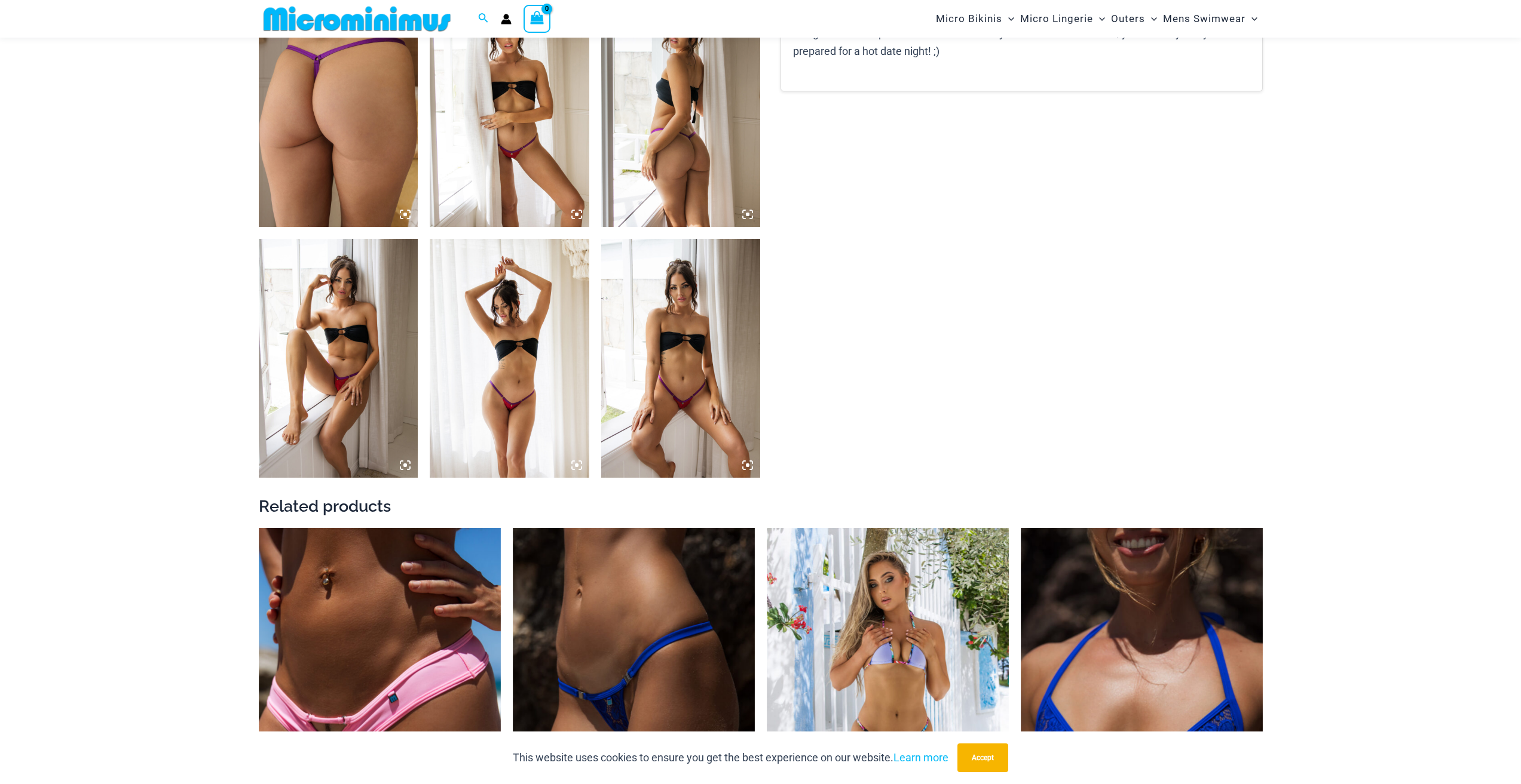
click at [672, 369] on img at bounding box center [681, 358] width 160 height 239
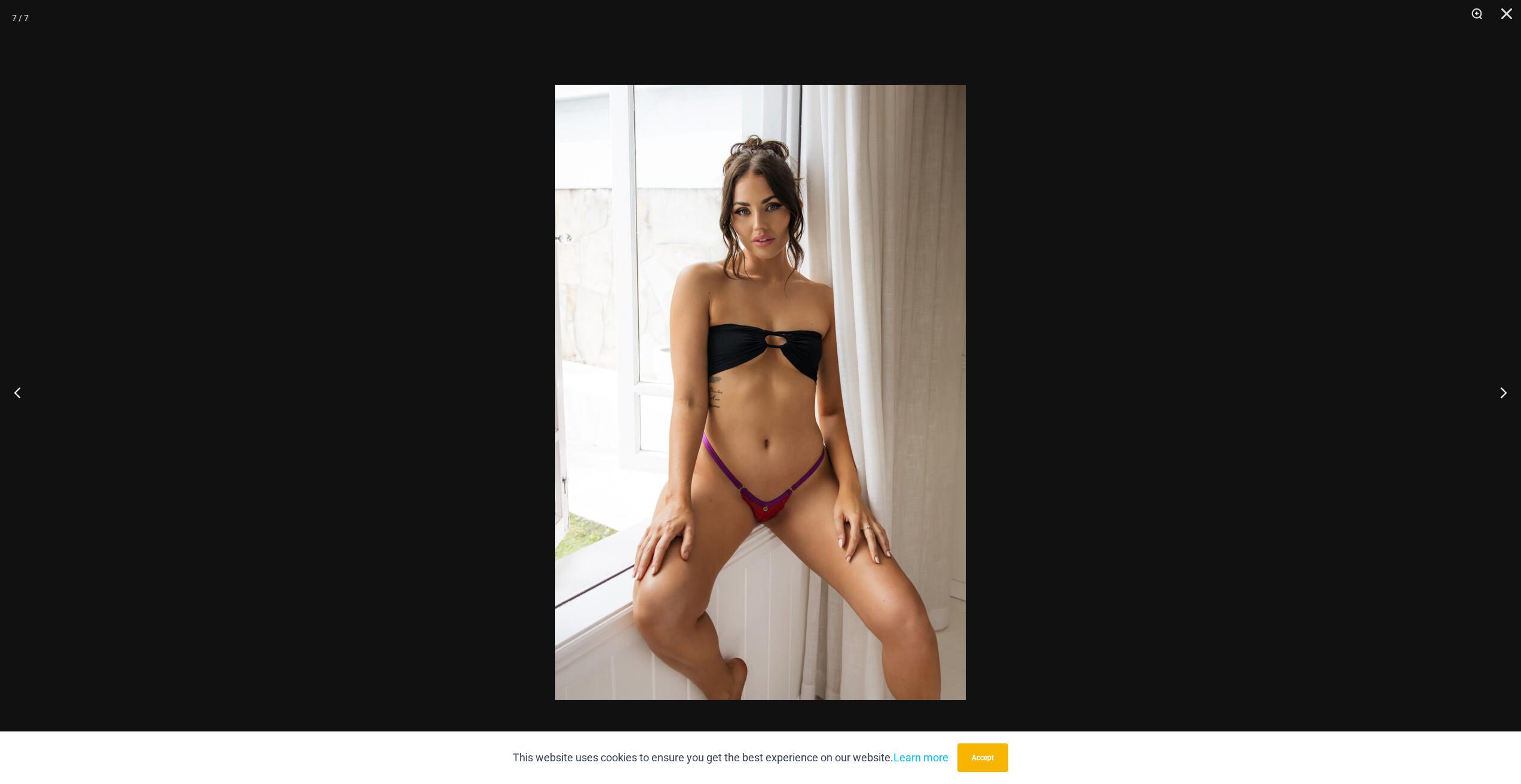
click at [249, 375] on div at bounding box center [760, 392] width 1521 height 784
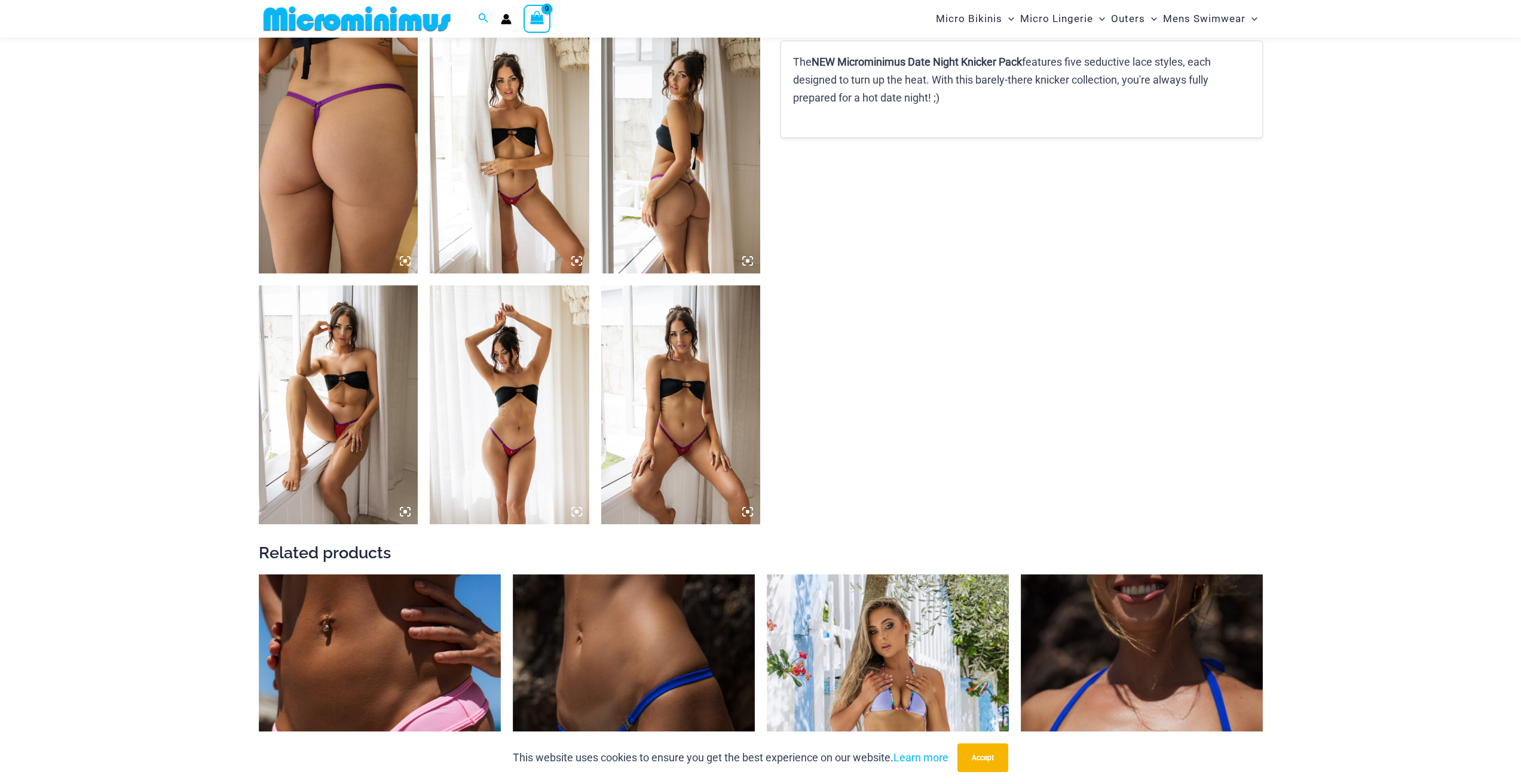
scroll to position [0, 0]
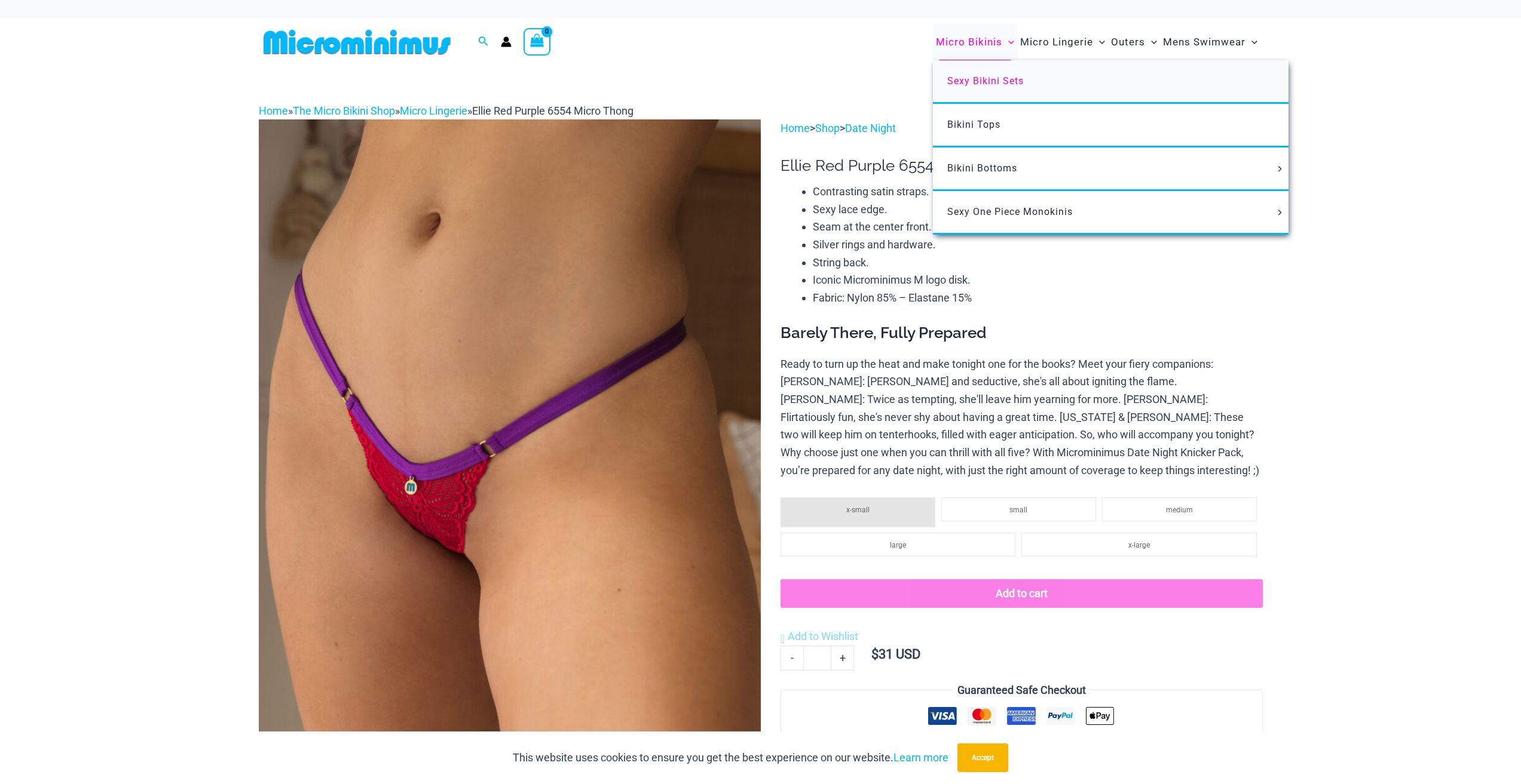
click at [967, 75] on span "Sexy Bikini Sets" at bounding box center [985, 81] width 76 height 12
